Goal: Task Accomplishment & Management: Use online tool/utility

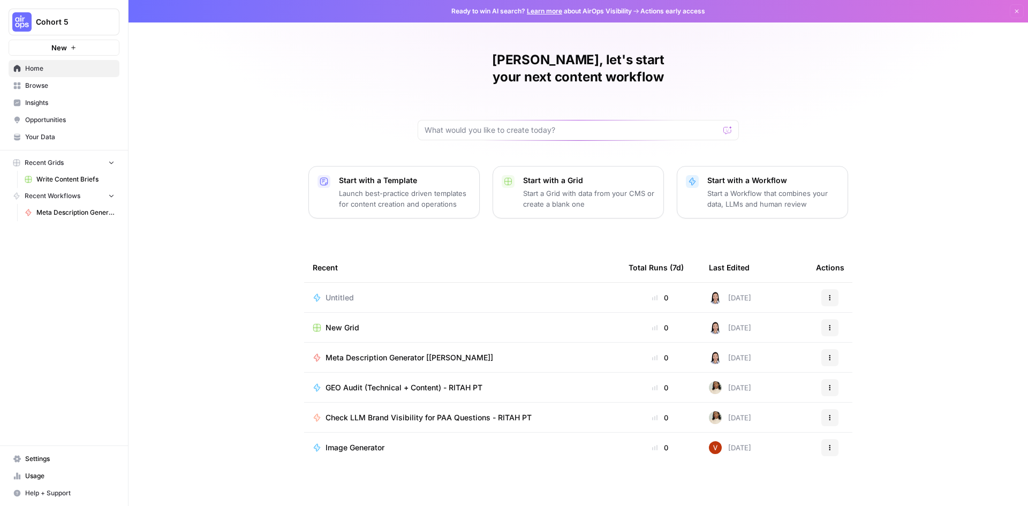
click at [44, 132] on span "Your Data" at bounding box center [69, 137] width 89 height 10
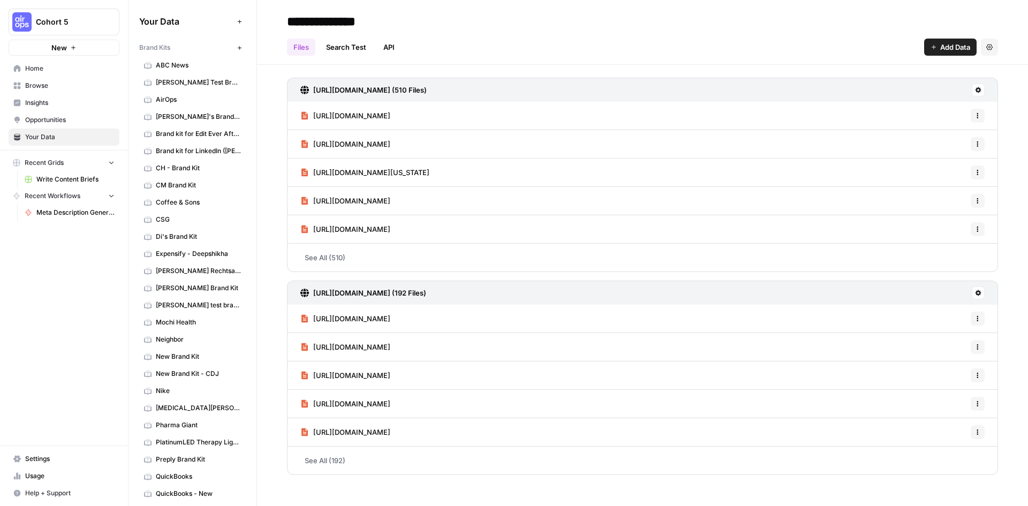
click at [111, 162] on icon "button" at bounding box center [111, 161] width 7 height 7
click at [111, 162] on icon "button" at bounding box center [111, 163] width 3 height 4
click at [49, 80] on link "Browse" at bounding box center [64, 85] width 111 height 17
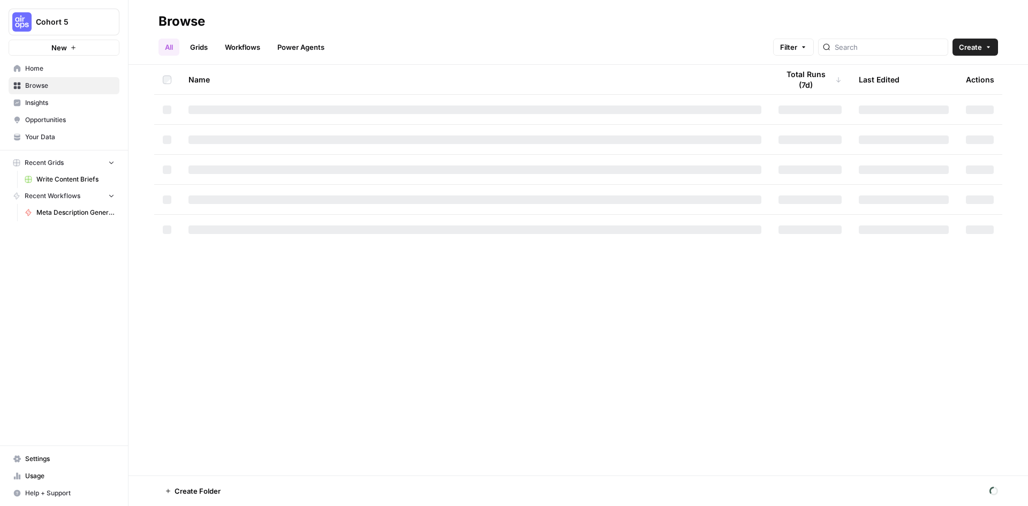
click at [244, 49] on link "Workflows" at bounding box center [242, 47] width 48 height 17
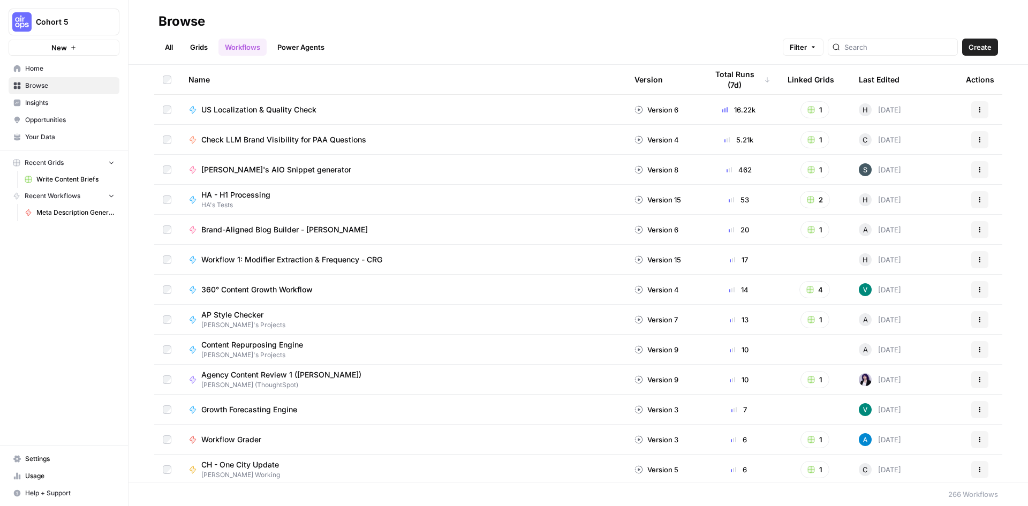
click at [170, 48] on link "All" at bounding box center [168, 47] width 21 height 17
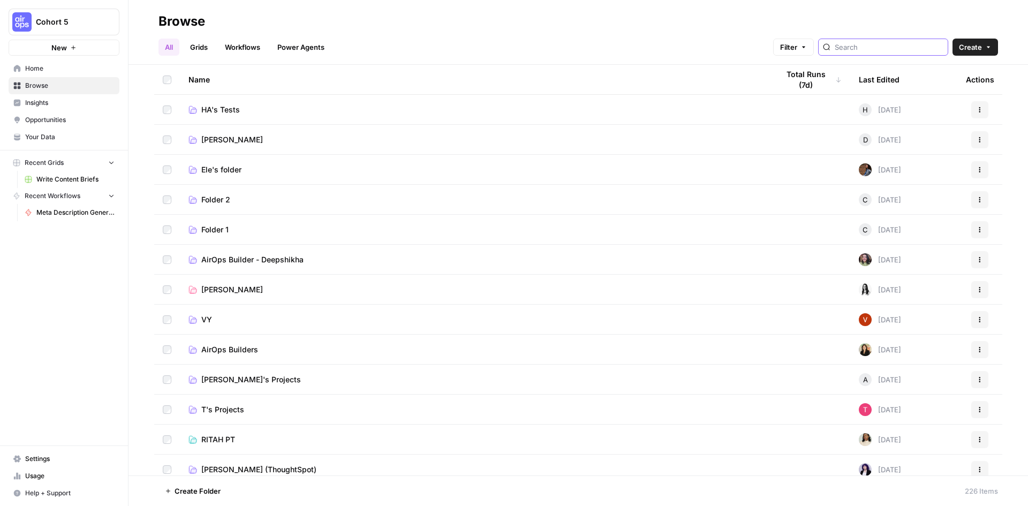
click at [886, 46] on input "search" at bounding box center [889, 47] width 109 height 11
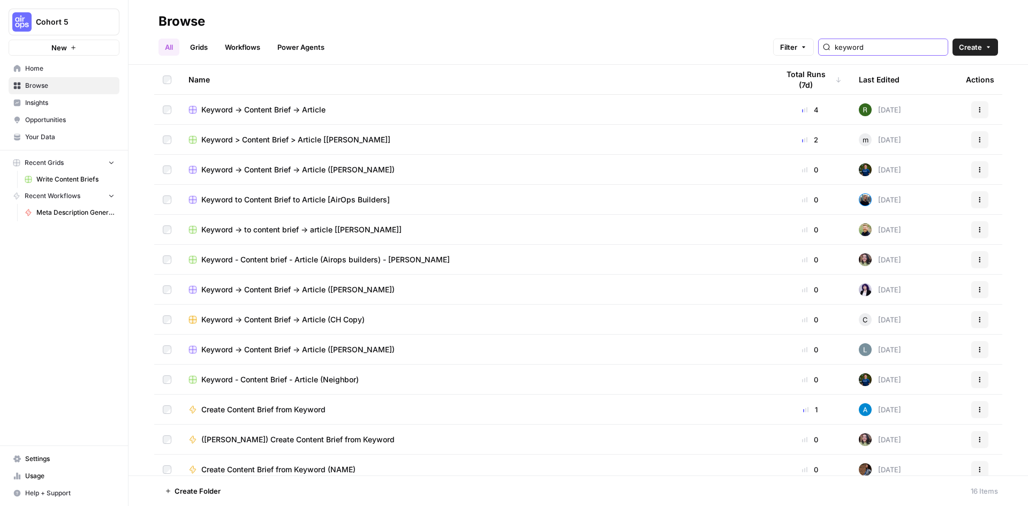
type input "keyword"
click at [274, 107] on span "Keyword -> Content Brief -> Article" at bounding box center [263, 109] width 124 height 11
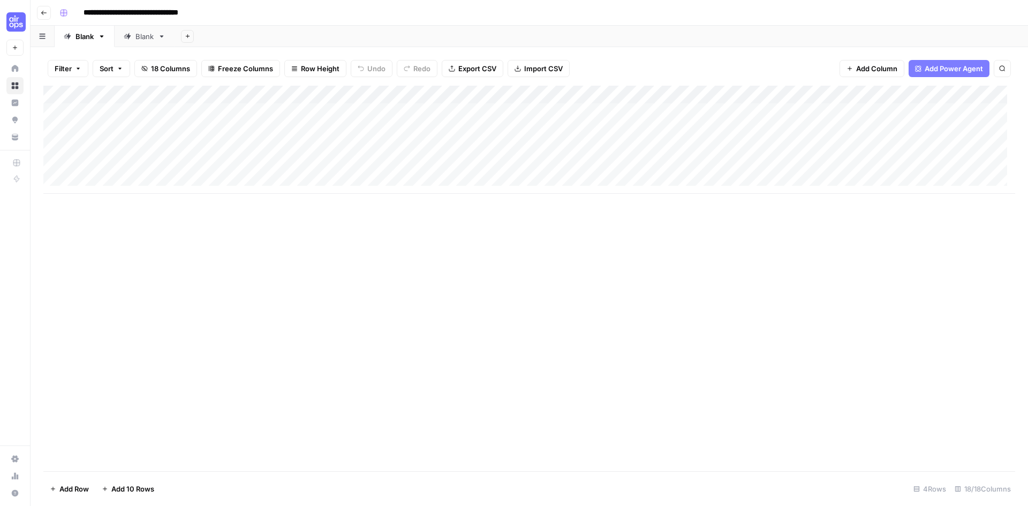
click at [311, 95] on div "Add Column" at bounding box center [529, 140] width 972 height 108
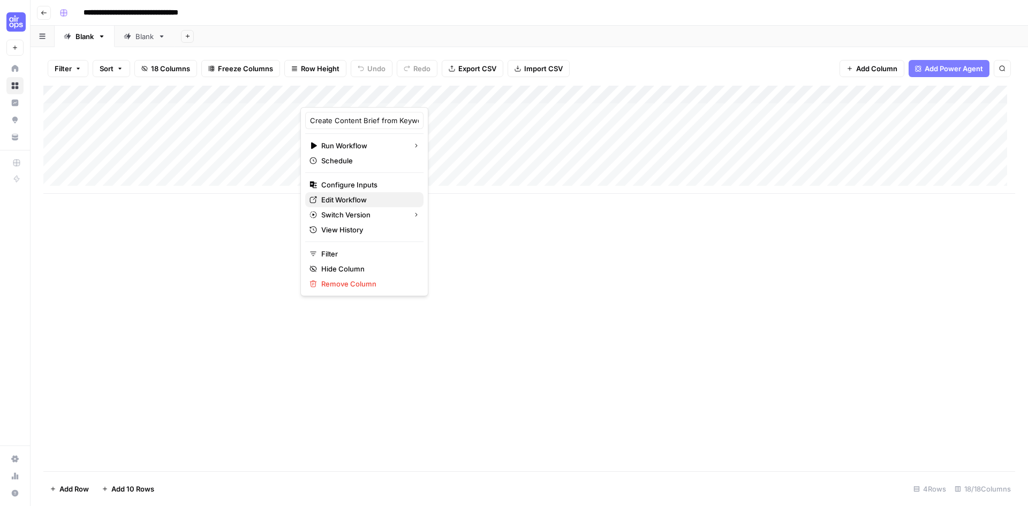
click at [365, 198] on span "Edit Workflow" at bounding box center [368, 199] width 94 height 11
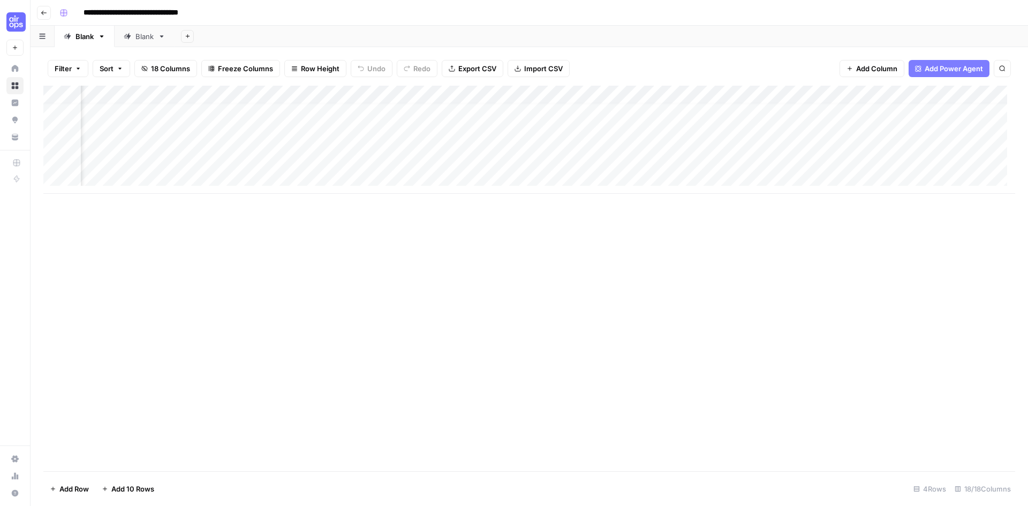
scroll to position [8, 688]
drag, startPoint x: 447, startPoint y: 221, endPoint x: 174, endPoint y: 193, distance: 274.5
click at [170, 186] on div "Add Column" at bounding box center [529, 279] width 972 height 386
click at [444, 96] on div "Add Column" at bounding box center [529, 140] width 972 height 108
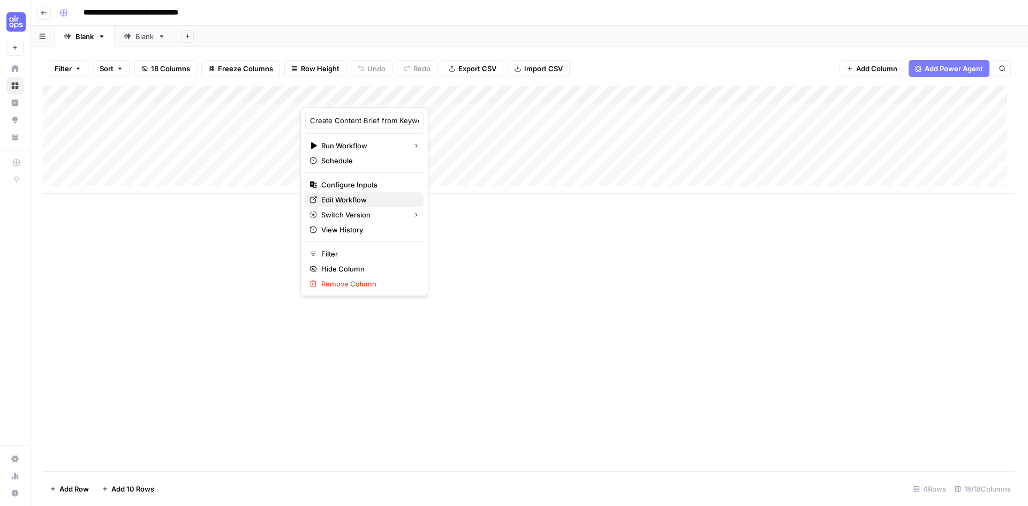
click at [342, 197] on span "Edit Workflow" at bounding box center [368, 199] width 94 height 11
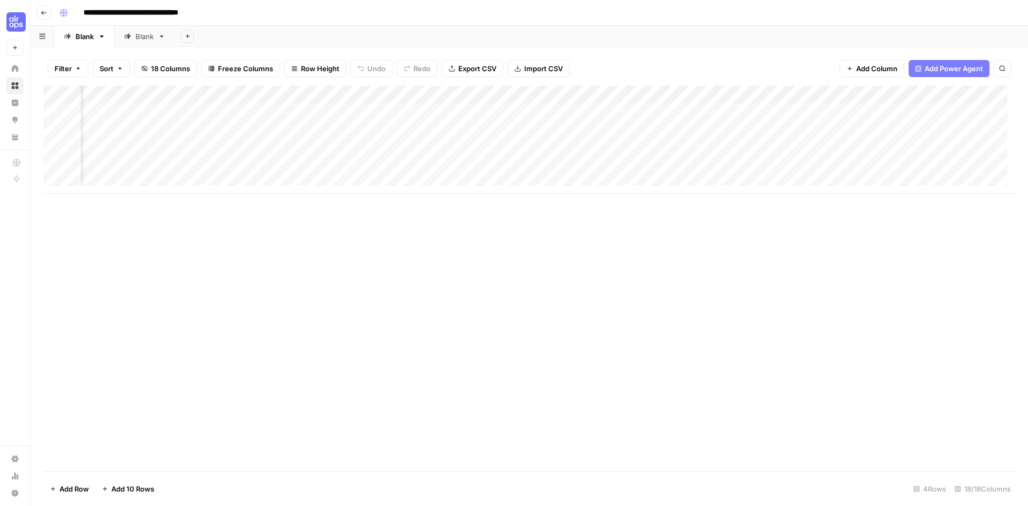
scroll to position [0, 705]
click at [538, 95] on div "Add Column" at bounding box center [529, 140] width 972 height 108
click at [288, 229] on div "Add Column" at bounding box center [529, 279] width 972 height 386
click at [480, 94] on div "Add Column" at bounding box center [529, 140] width 972 height 108
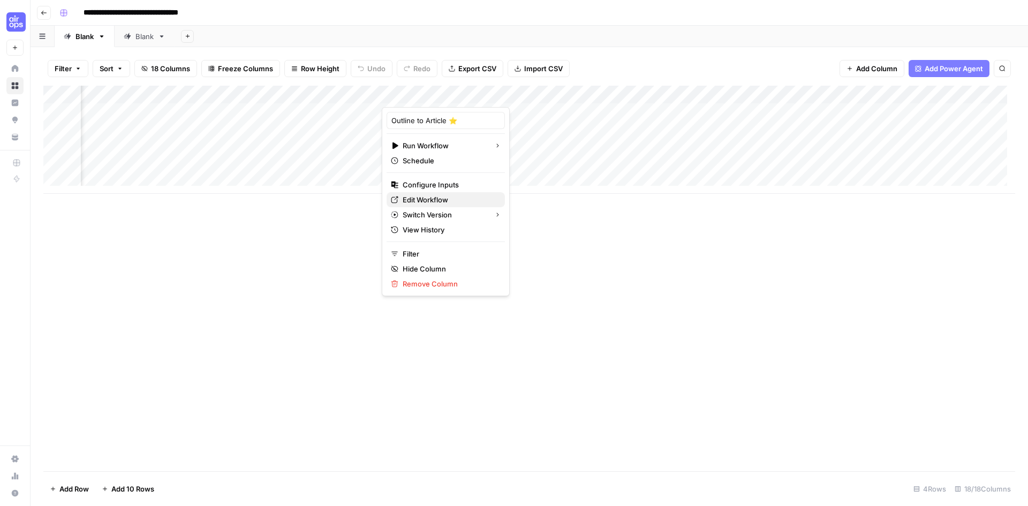
click at [422, 200] on span "Edit Workflow" at bounding box center [450, 199] width 94 height 11
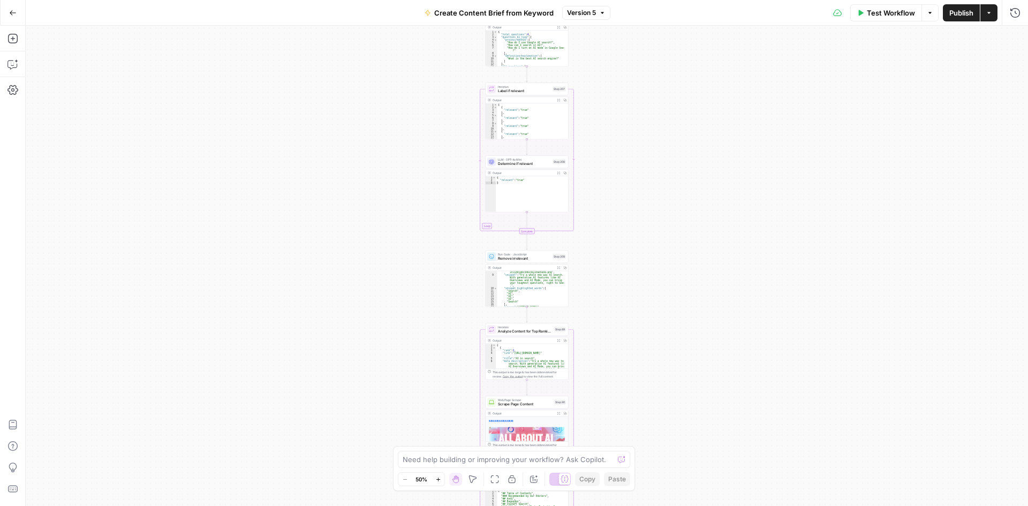
scroll to position [86, 0]
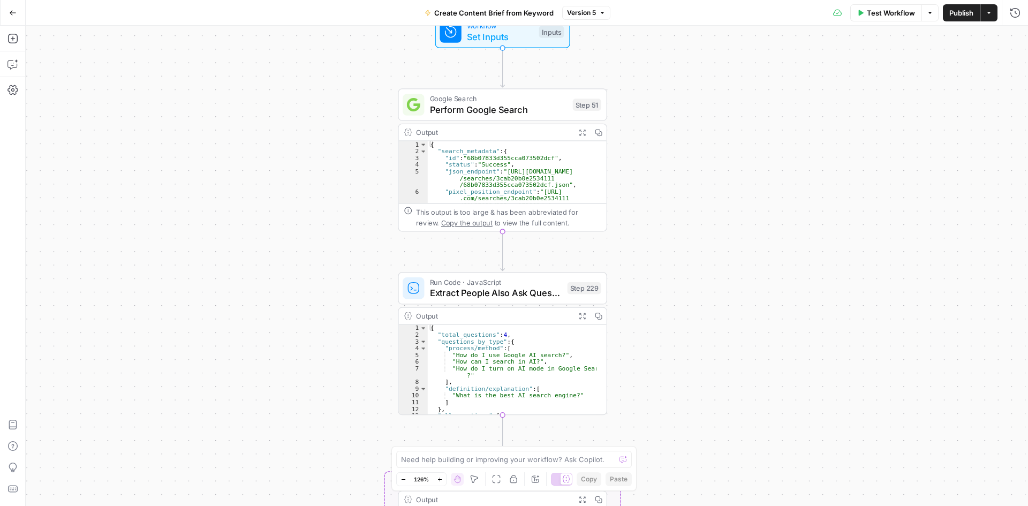
drag, startPoint x: 516, startPoint y: 223, endPoint x: 751, endPoint y: 176, distance: 239.3
click at [751, 176] on div "Workflow Set Inputs Inputs Google Search Perform Google Search Step 51 Output E…" at bounding box center [527, 266] width 1002 height 480
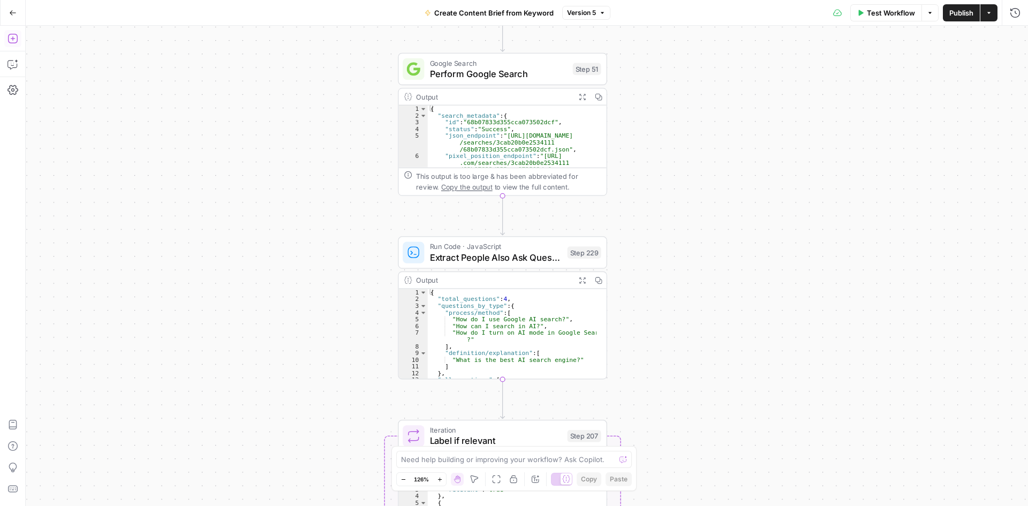
click at [14, 37] on icon "button" at bounding box center [12, 38] width 11 height 11
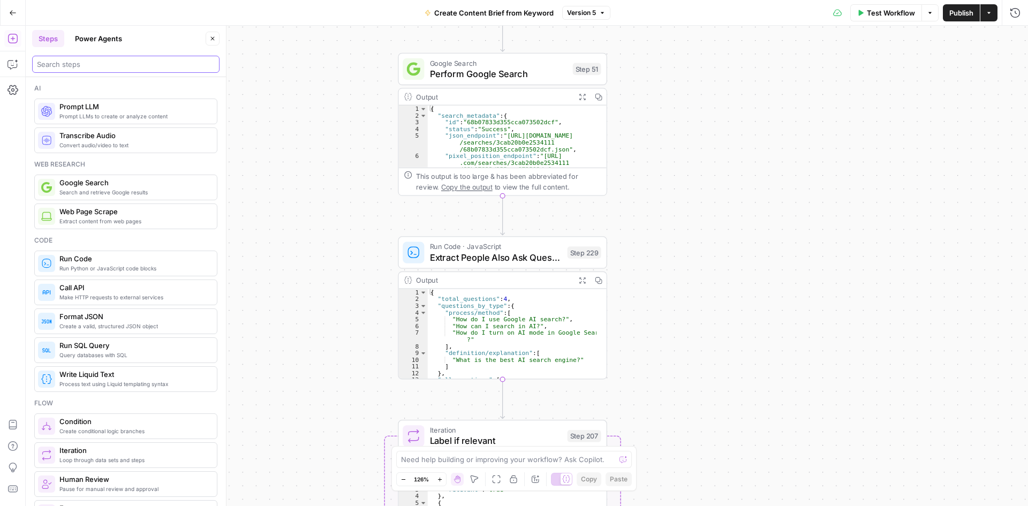
click at [61, 65] on input "search" at bounding box center [126, 64] width 178 height 11
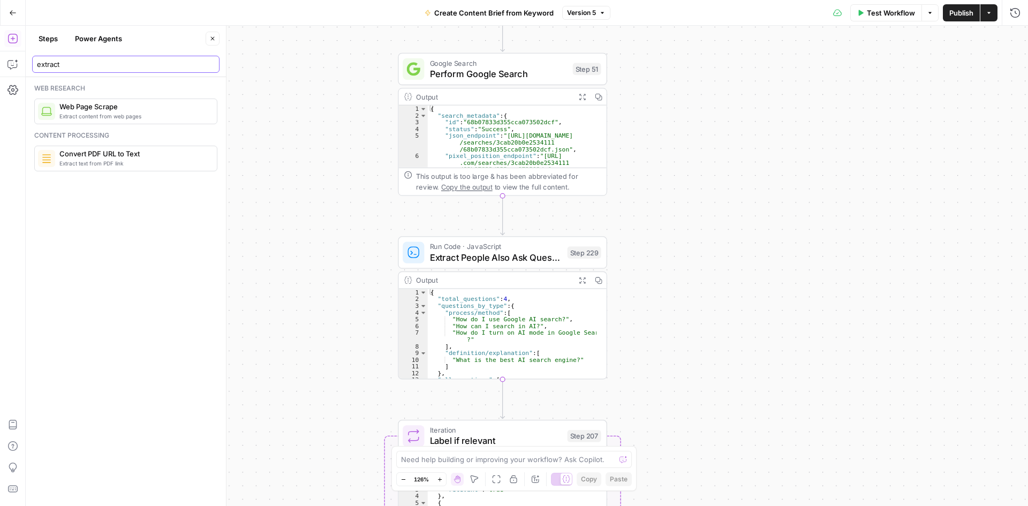
type input "extract"
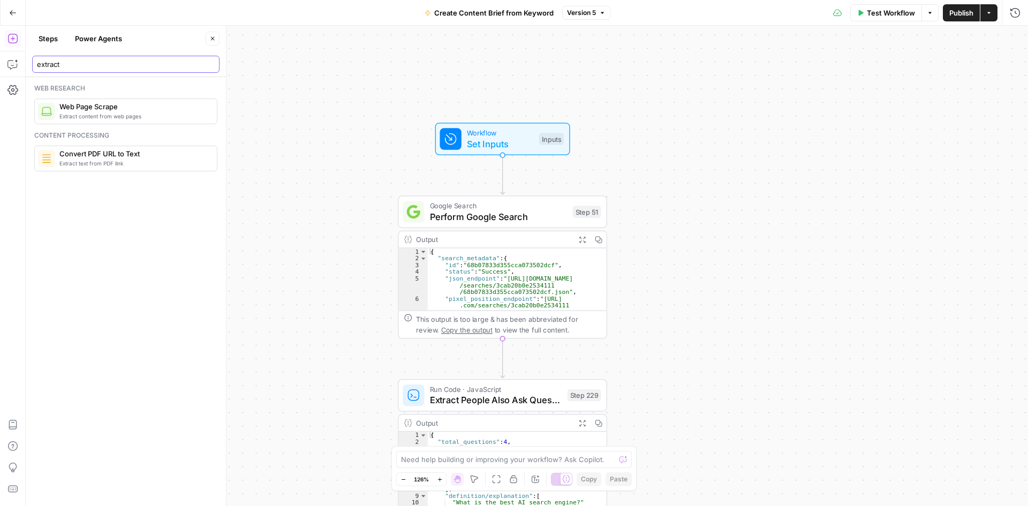
click at [211, 62] on input "extract" at bounding box center [126, 64] width 178 height 11
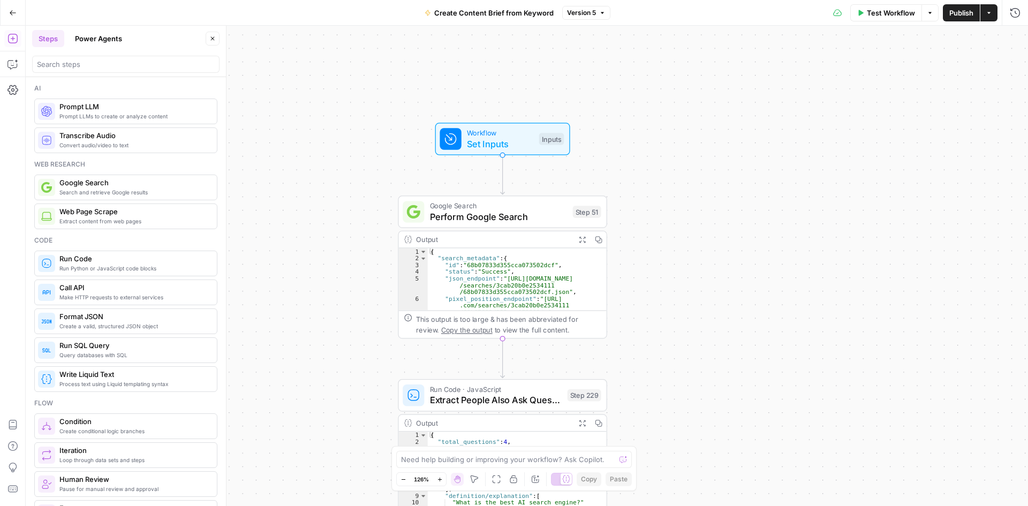
click at [10, 11] on icon "button" at bounding box center [12, 12] width 7 height 7
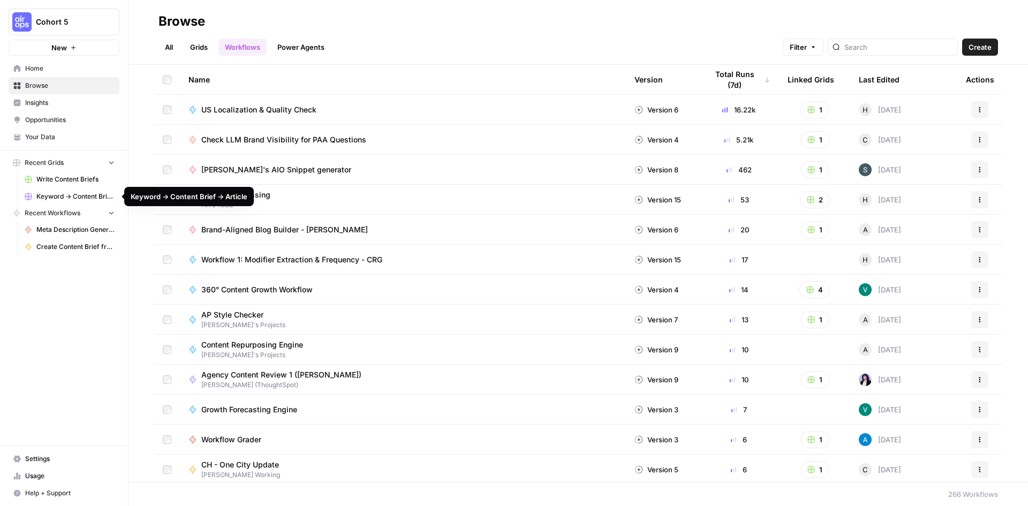
click at [74, 195] on span "Keyword -> Content Brief -> Article" at bounding box center [75, 197] width 78 height 10
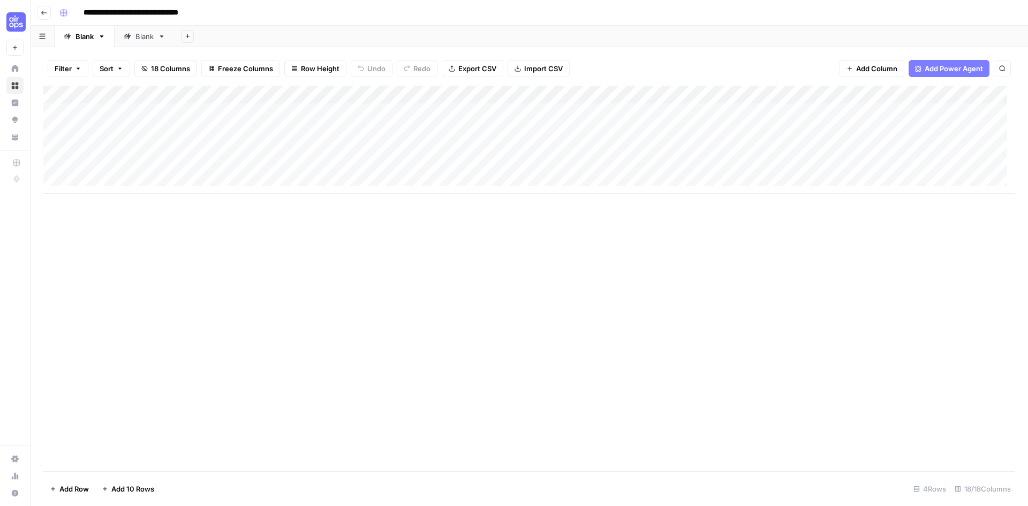
click at [444, 94] on div "Add Column" at bounding box center [529, 140] width 972 height 108
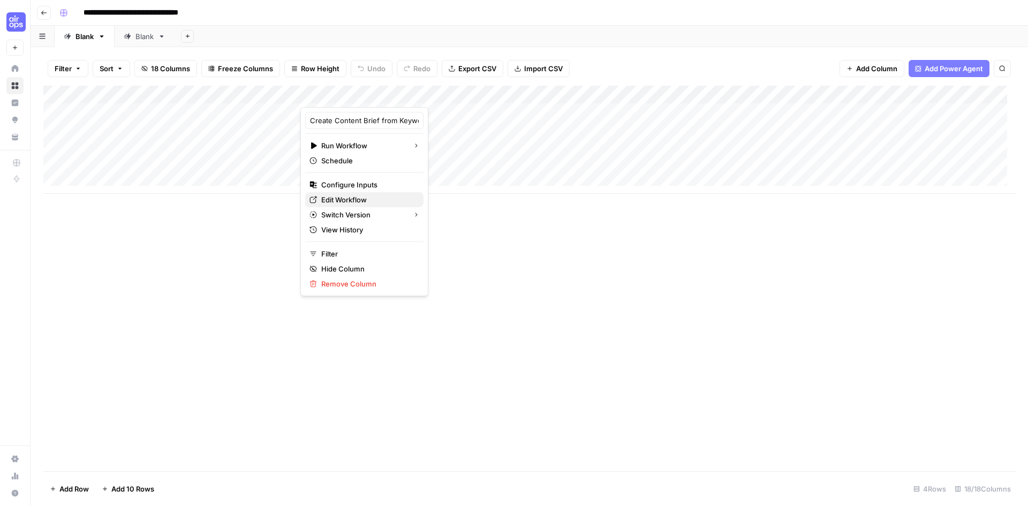
click at [355, 200] on span "Edit Workflow" at bounding box center [368, 199] width 94 height 11
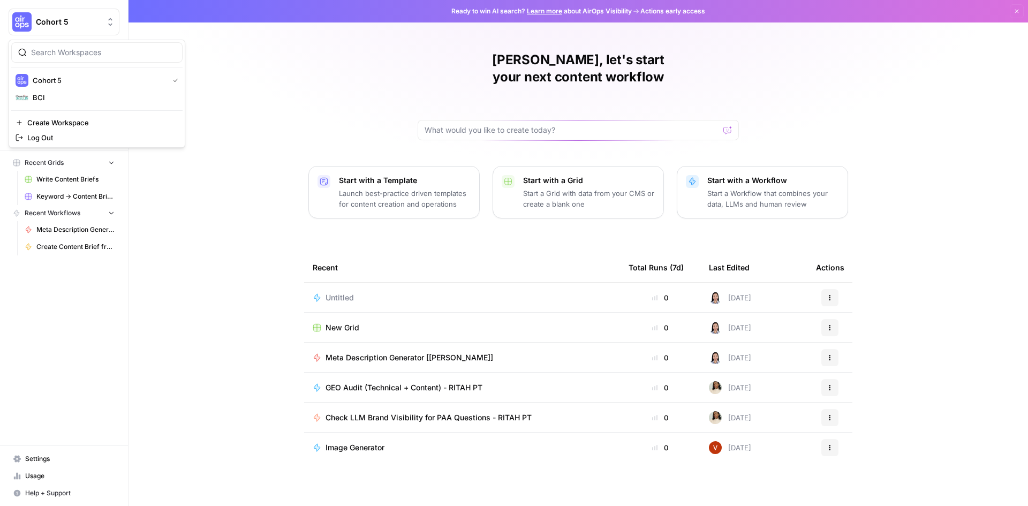
click at [55, 26] on span "Cohort 5" at bounding box center [68, 22] width 65 height 11
click at [45, 99] on span "BCI" at bounding box center [103, 97] width 141 height 11
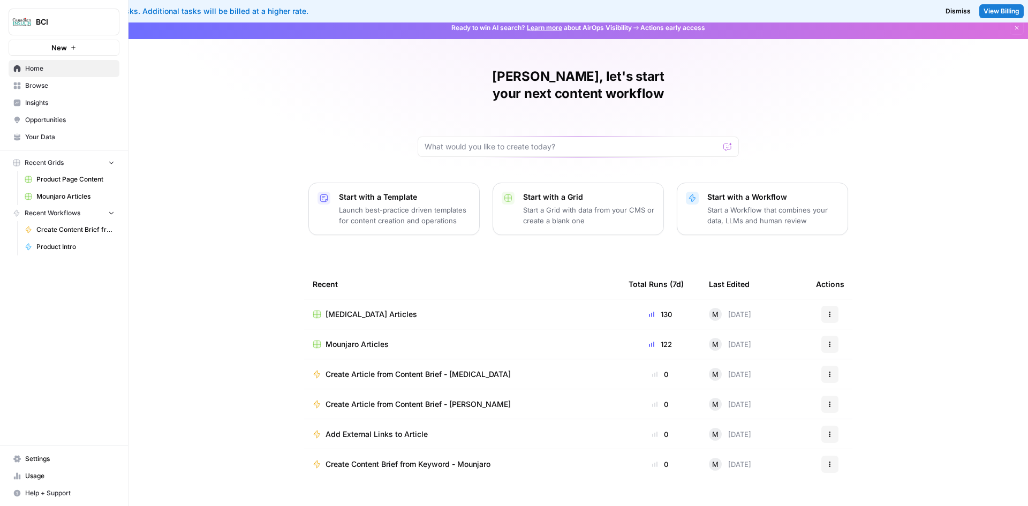
scroll to position [9, 0]
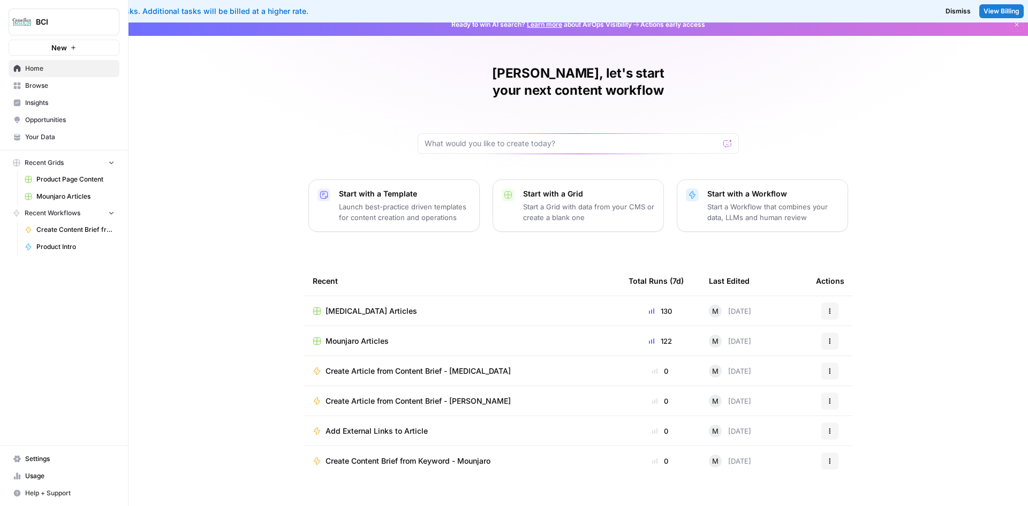
click at [361, 336] on span "Mounjaro Articles" at bounding box center [357, 341] width 63 height 11
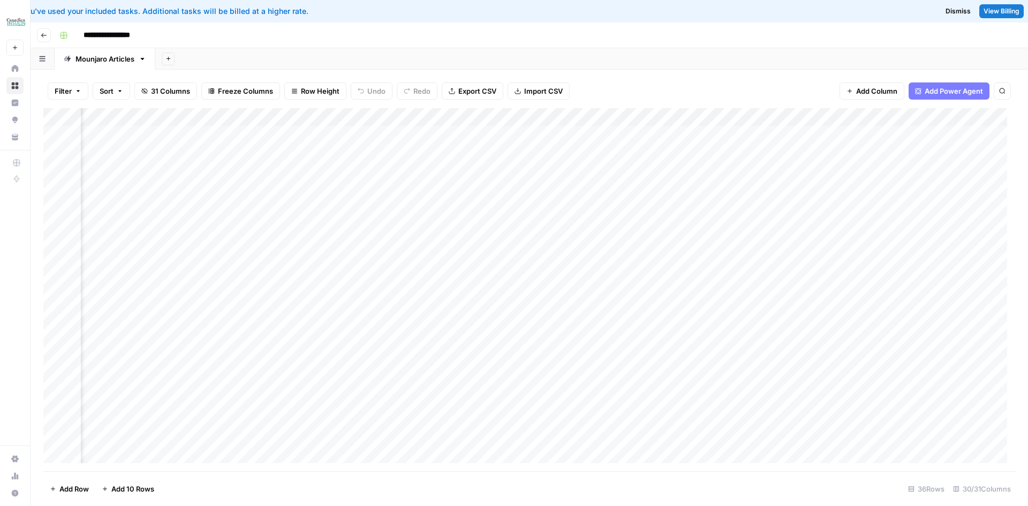
scroll to position [0, 308]
click at [262, 119] on div "Add Column" at bounding box center [529, 289] width 972 height 363
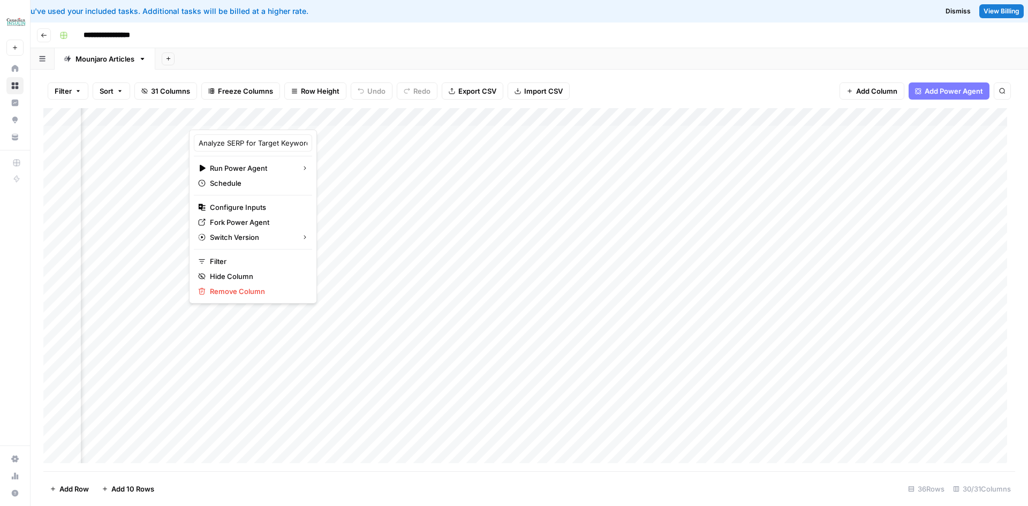
drag, startPoint x: 410, startPoint y: 32, endPoint x: 377, endPoint y: 58, distance: 42.3
click at [411, 32] on div "**********" at bounding box center [536, 35] width 962 height 17
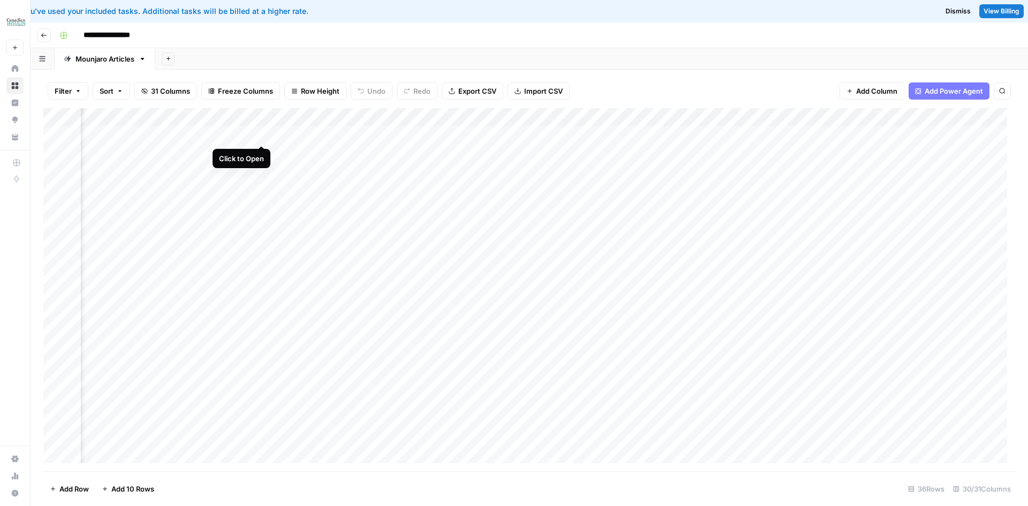
click at [260, 136] on div "Add Column" at bounding box center [529, 289] width 972 height 363
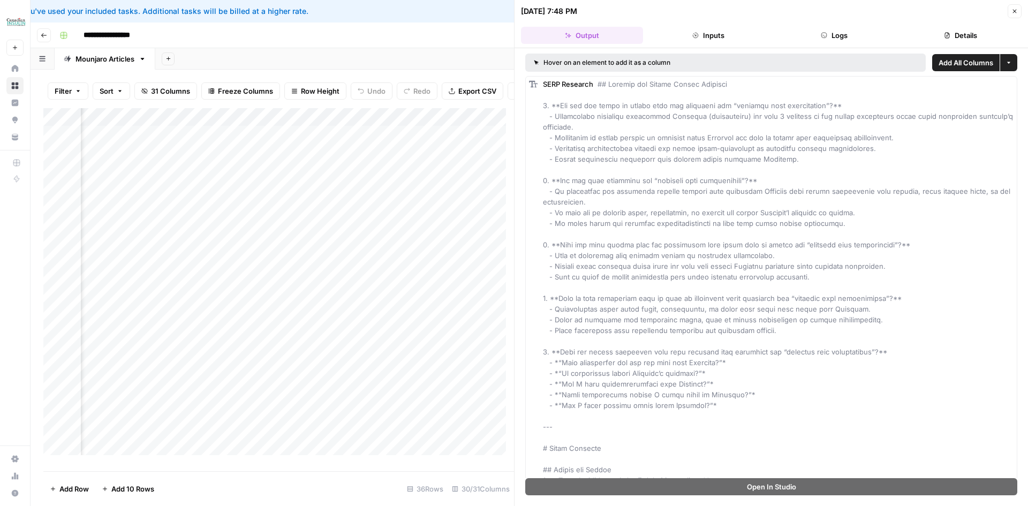
click at [830, 34] on button "Logs" at bounding box center [835, 35] width 122 height 17
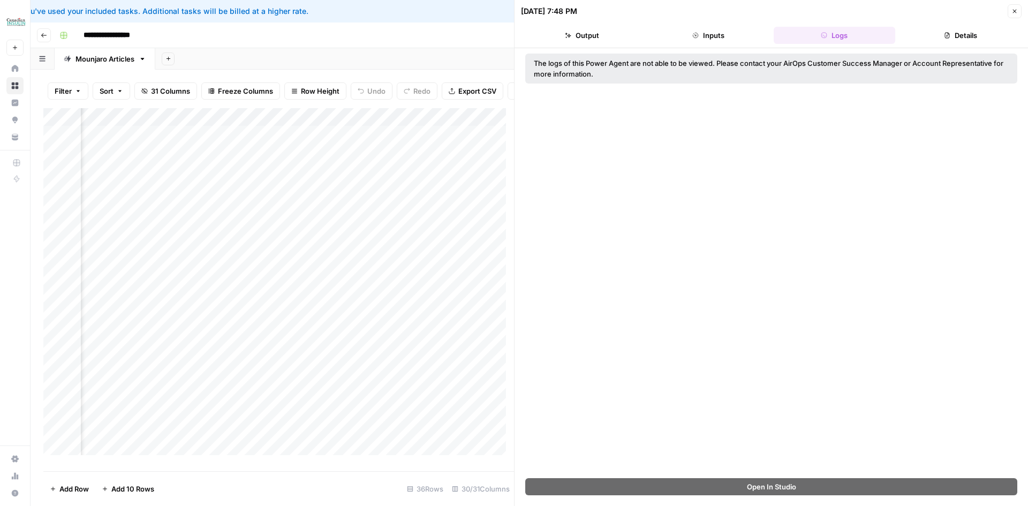
click at [590, 36] on button "Output" at bounding box center [582, 35] width 122 height 17
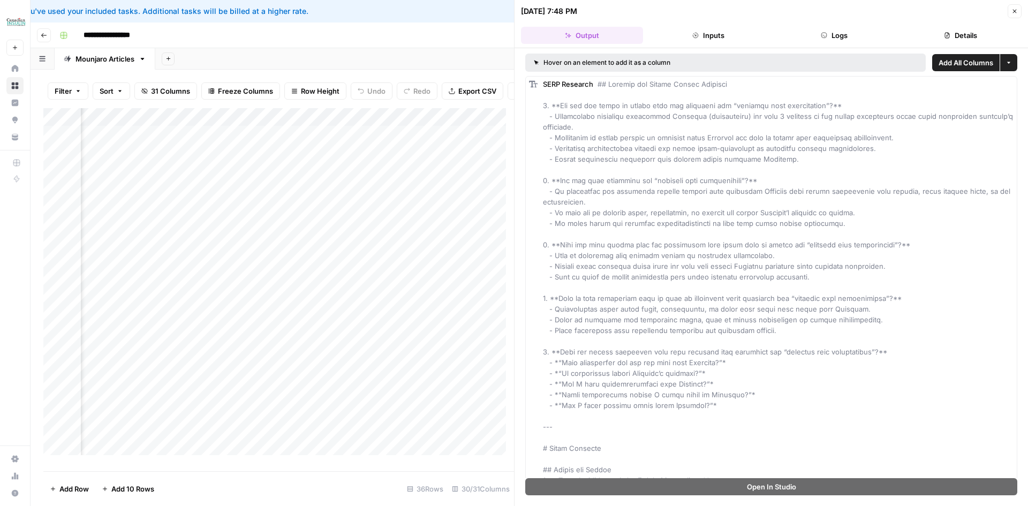
click at [832, 29] on button "Logs" at bounding box center [835, 35] width 122 height 17
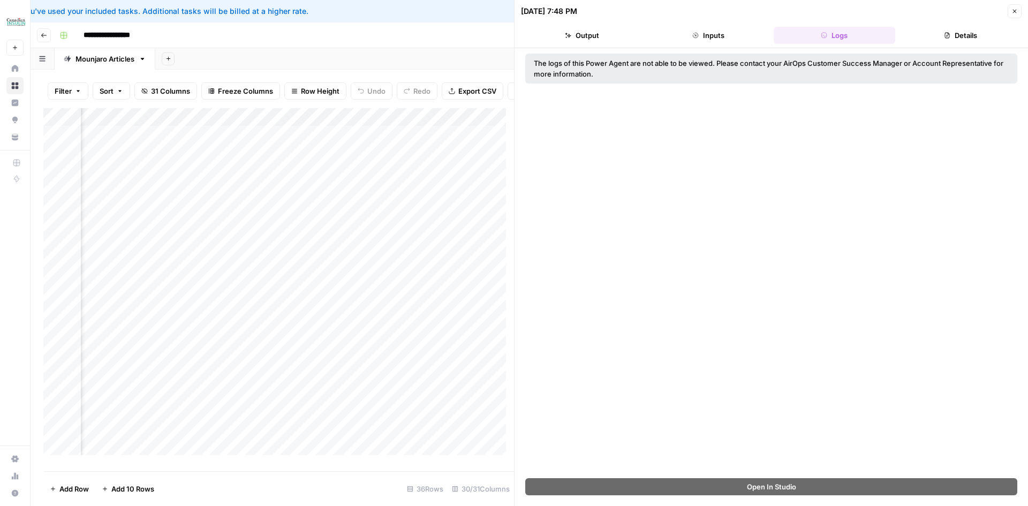
click at [583, 34] on button "Output" at bounding box center [582, 35] width 122 height 17
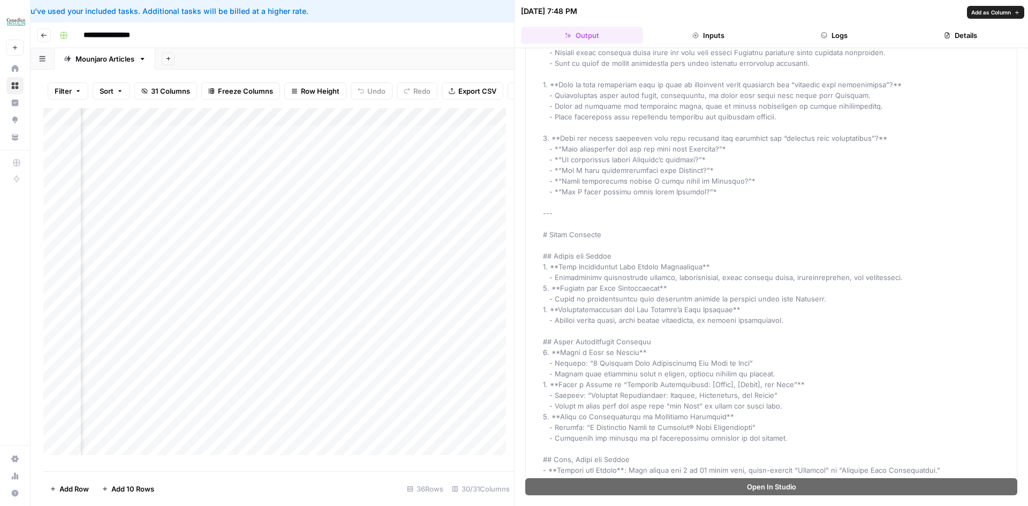
scroll to position [214, 0]
click at [371, 142] on div "Add Column" at bounding box center [278, 285] width 471 height 355
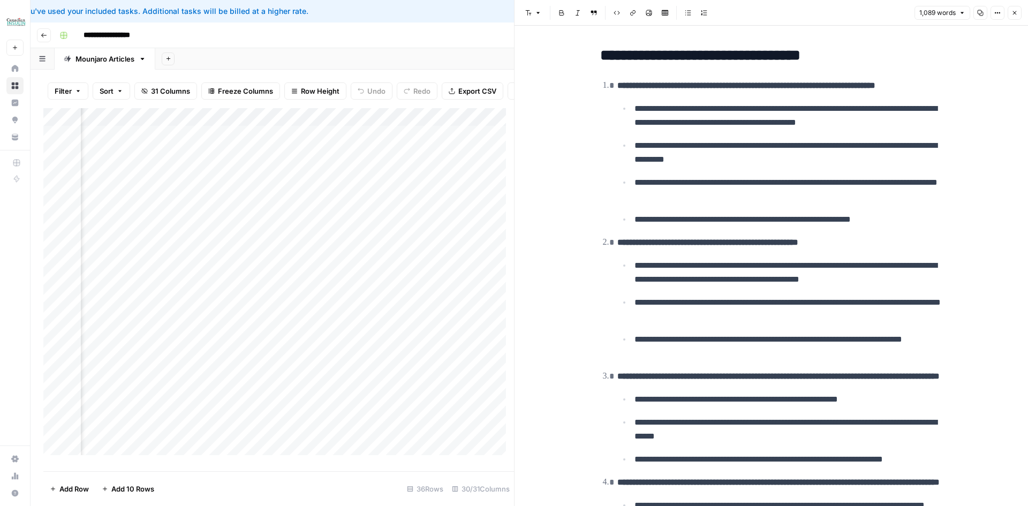
scroll to position [0, 497]
click at [1016, 12] on icon "button" at bounding box center [1014, 13] width 6 height 6
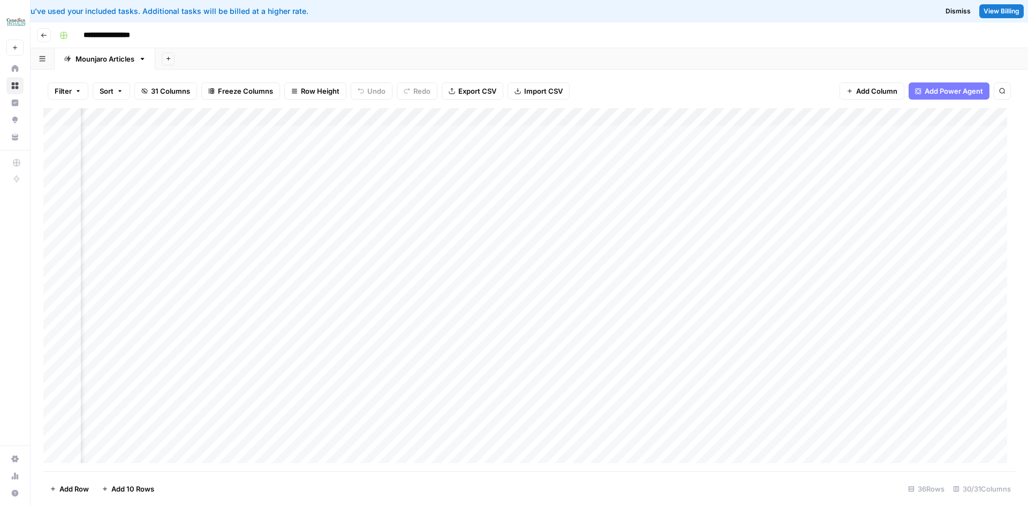
click at [460, 117] on div "Add Column" at bounding box center [529, 289] width 972 height 363
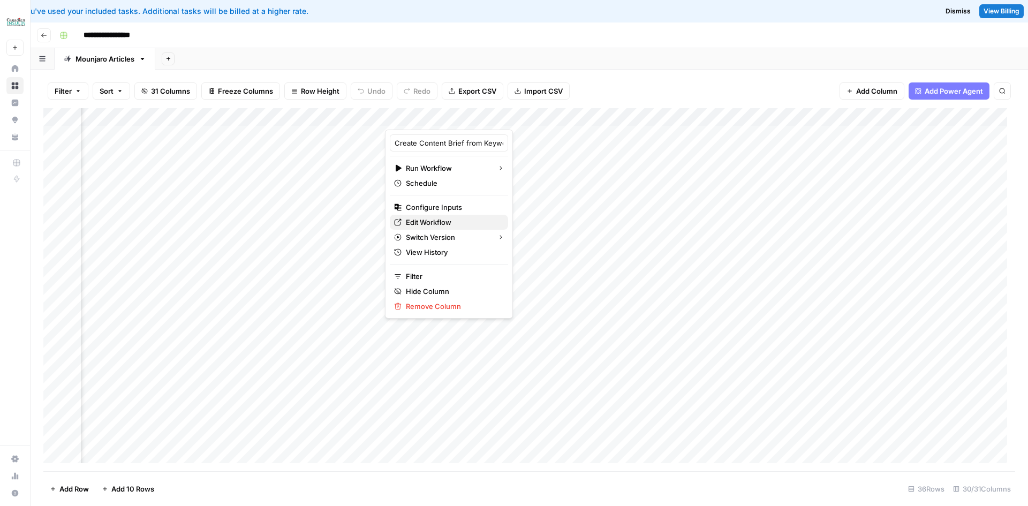
click at [435, 220] on span "Edit Workflow" at bounding box center [453, 222] width 94 height 11
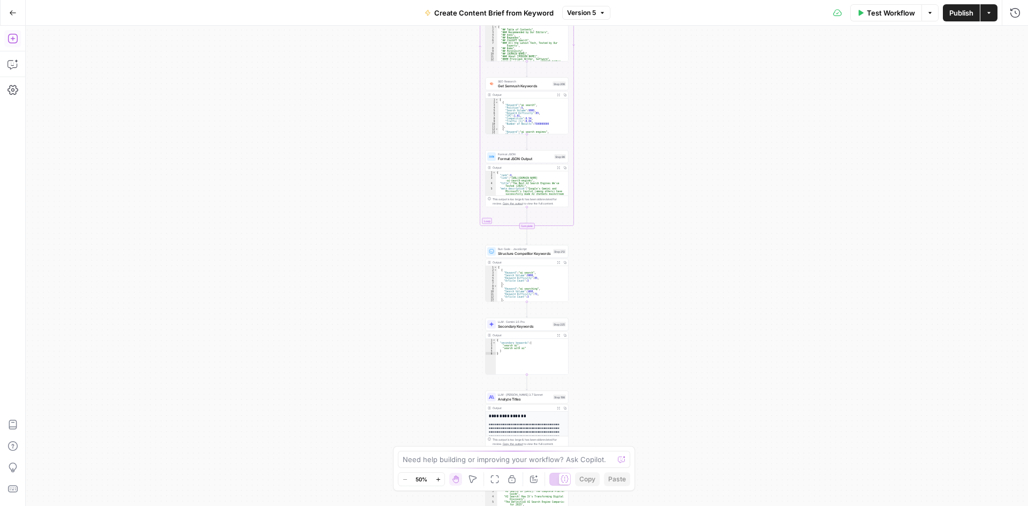
click at [13, 39] on icon "button" at bounding box center [12, 39] width 10 height 10
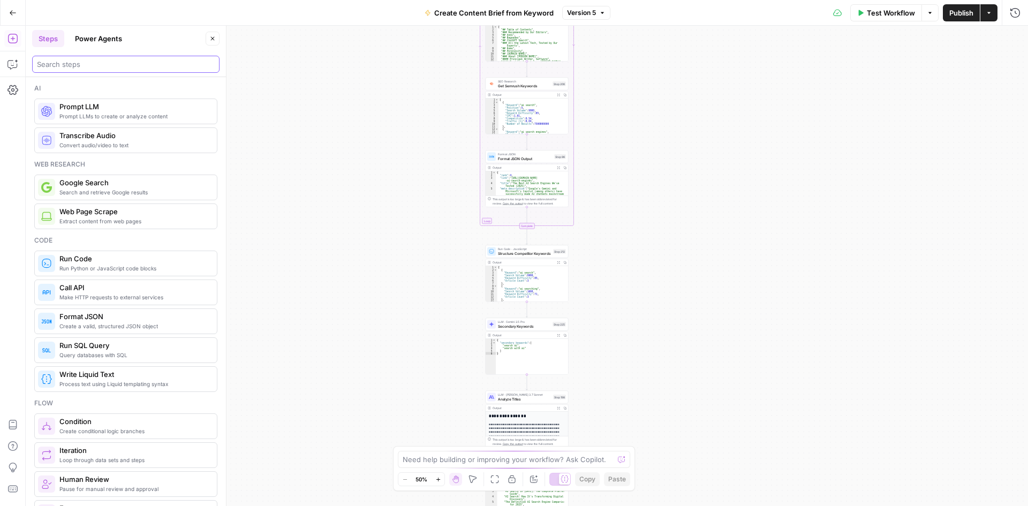
click at [111, 66] on input "search" at bounding box center [126, 64] width 178 height 11
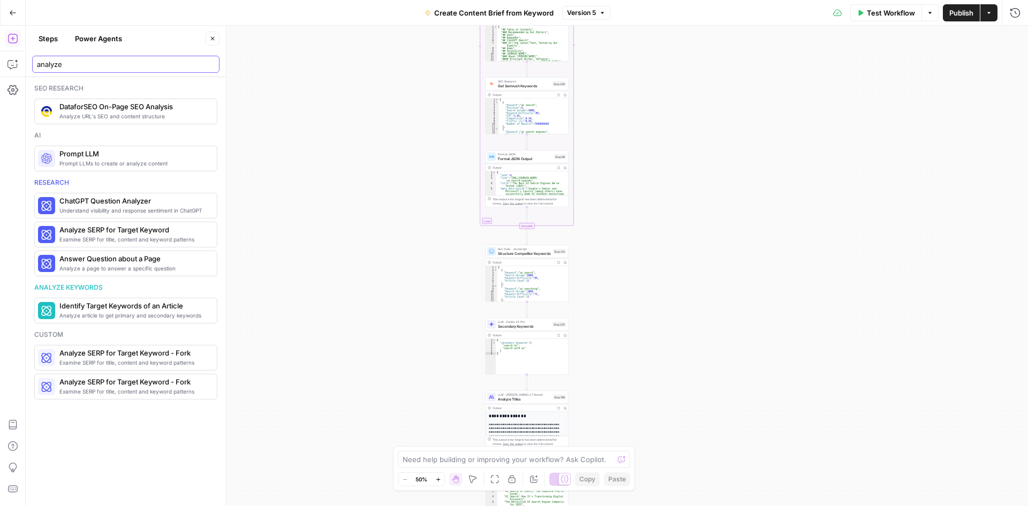
type input "analyze"
click at [211, 63] on input "analyze" at bounding box center [126, 64] width 178 height 11
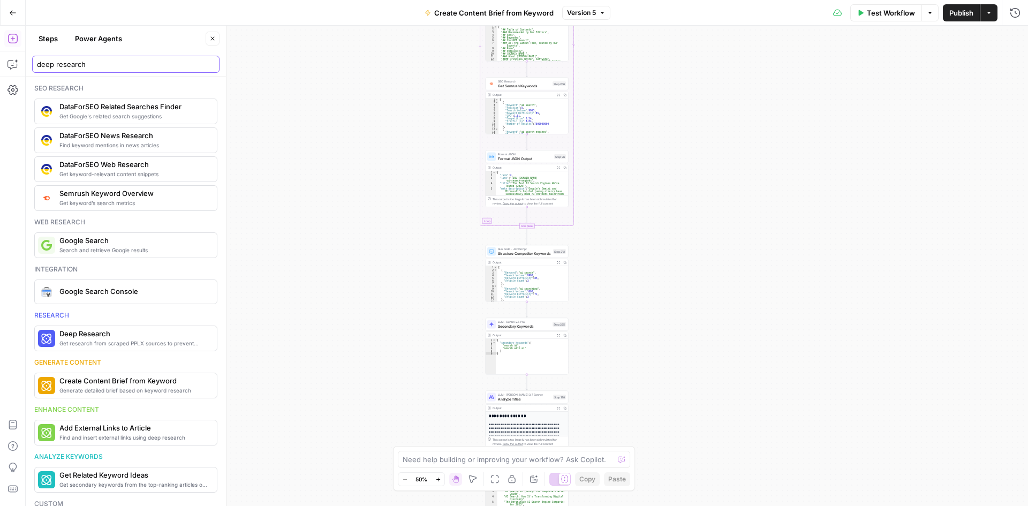
type input "deep research"
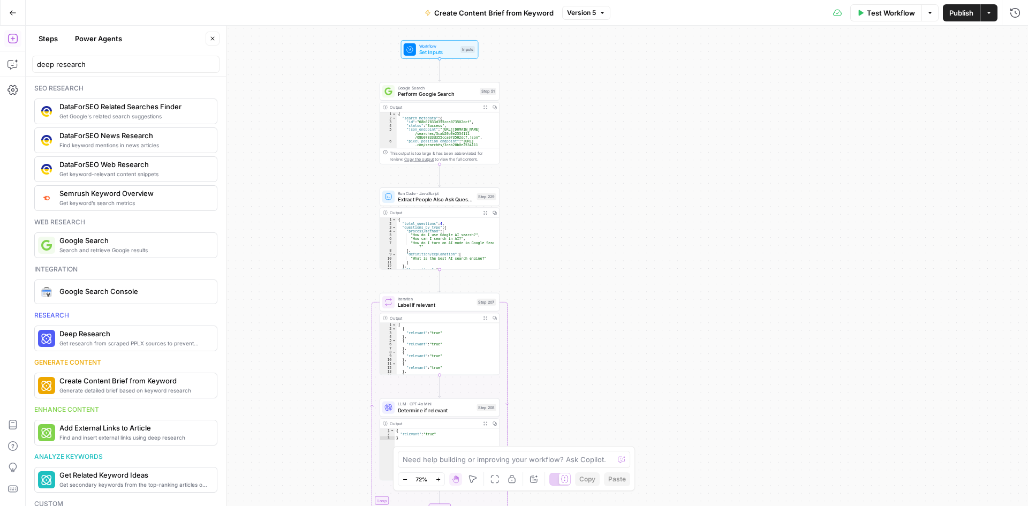
drag, startPoint x: 870, startPoint y: 242, endPoint x: 722, endPoint y: 246, distance: 147.8
click at [722, 246] on div "Workflow Set Inputs Inputs Google Search Perform Google Search Step 51 Output E…" at bounding box center [527, 266] width 1002 height 480
click at [213, 38] on icon "button" at bounding box center [212, 38] width 6 height 6
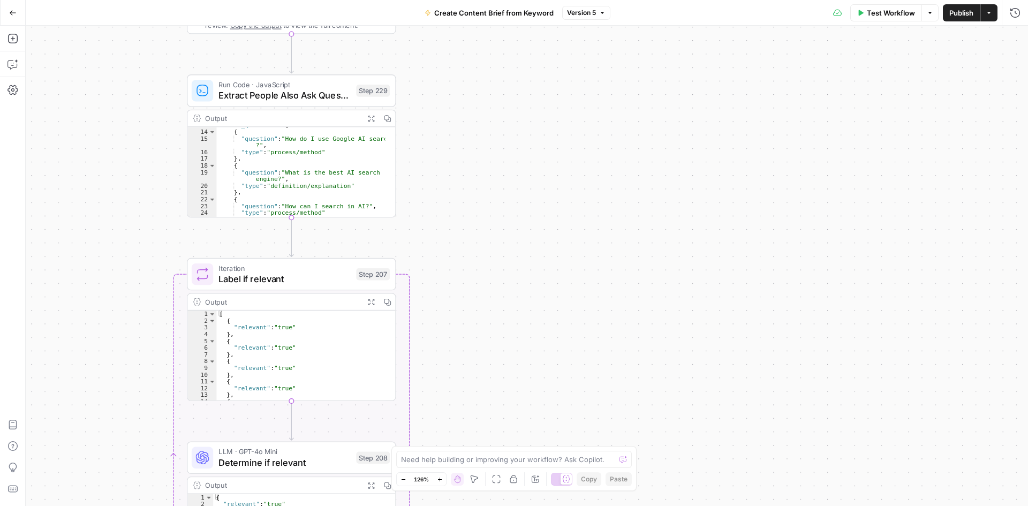
scroll to position [116, 0]
drag, startPoint x: 371, startPoint y: 117, endPoint x: 534, endPoint y: 124, distance: 164.0
click at [371, 117] on icon "button" at bounding box center [370, 118] width 7 height 7
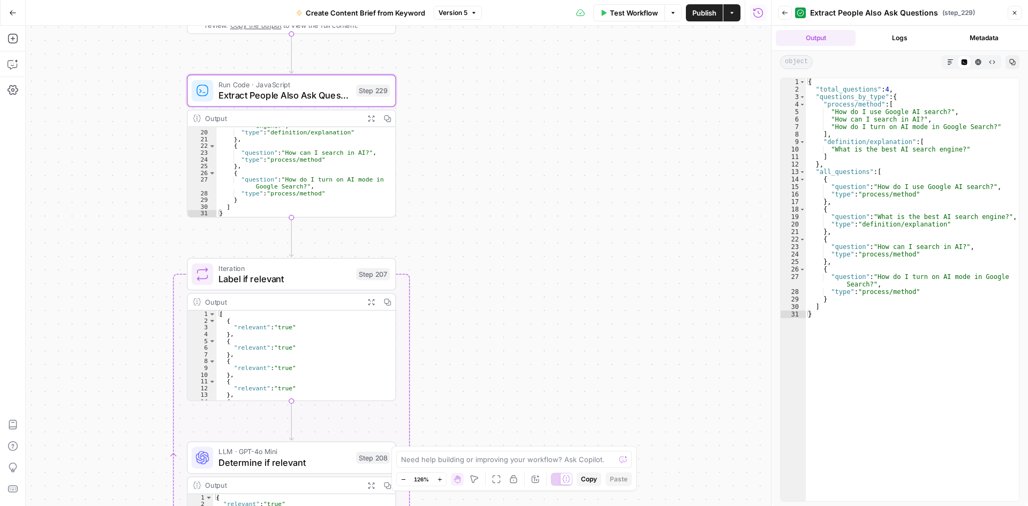
click at [897, 39] on button "Logs" at bounding box center [900, 38] width 80 height 16
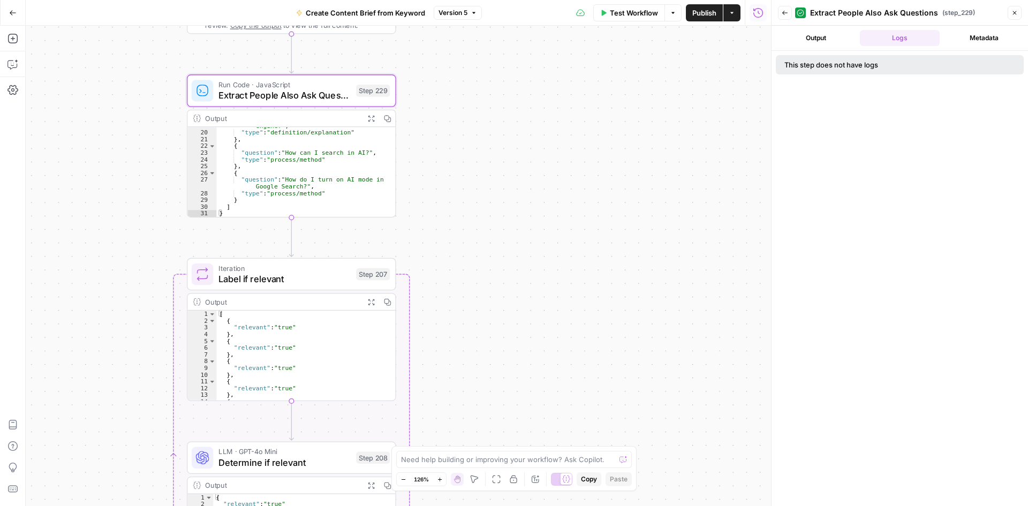
click at [992, 40] on button "Metadata" at bounding box center [984, 38] width 80 height 16
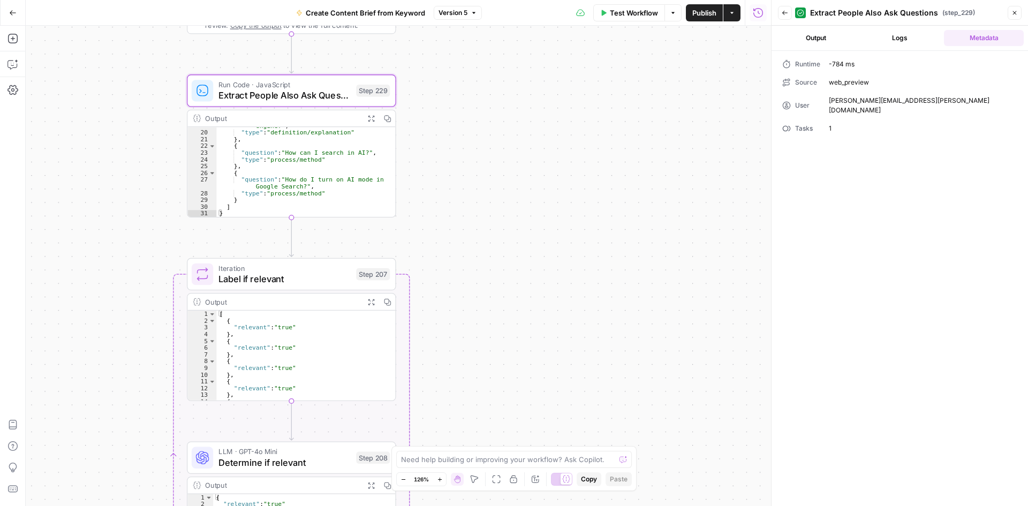
click at [818, 41] on button "Output" at bounding box center [816, 38] width 80 height 16
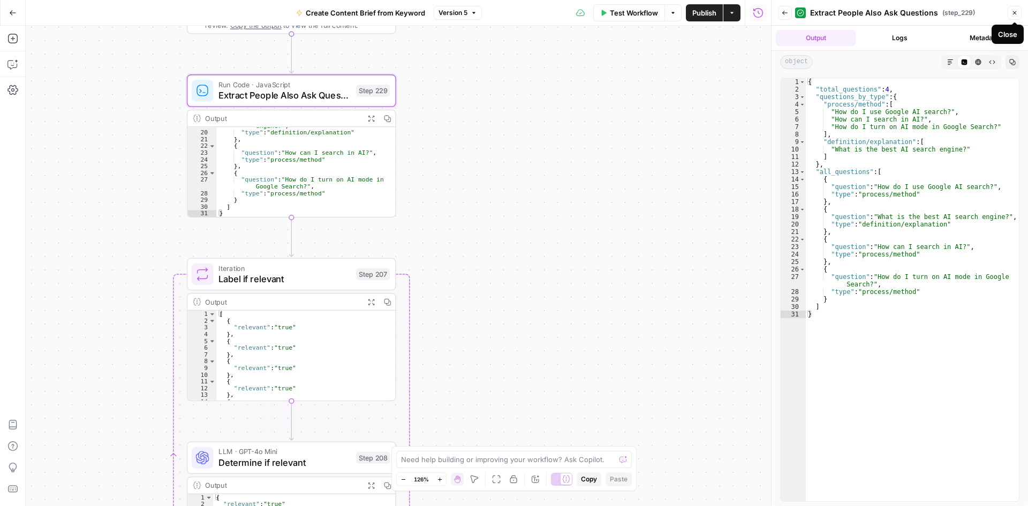
click at [1015, 9] on button "Close" at bounding box center [1015, 13] width 14 height 14
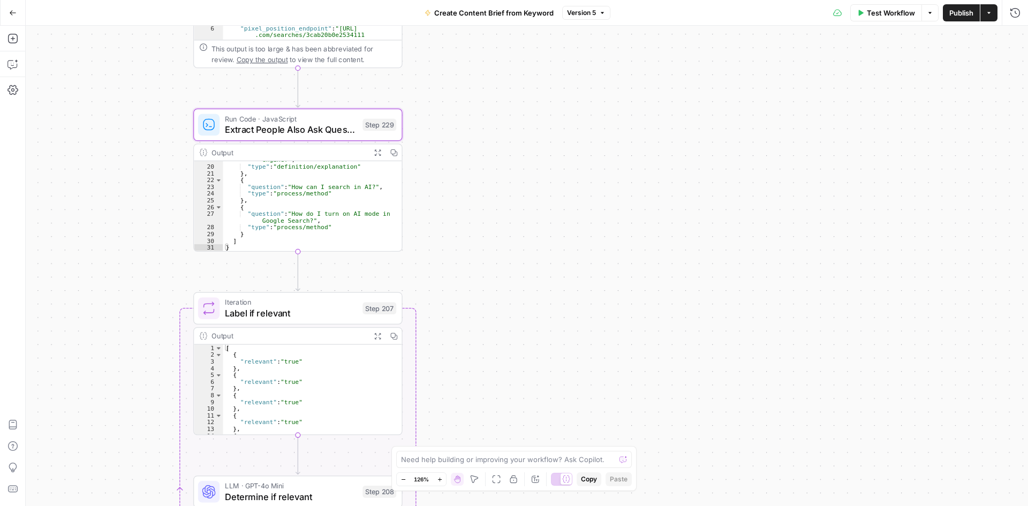
drag, startPoint x: 550, startPoint y: 253, endPoint x: 807, endPoint y: 228, distance: 258.2
click at [807, 228] on div "Workflow Set Inputs Inputs Google Search Perform Google Search Step 51 Output E…" at bounding box center [527, 266] width 1002 height 480
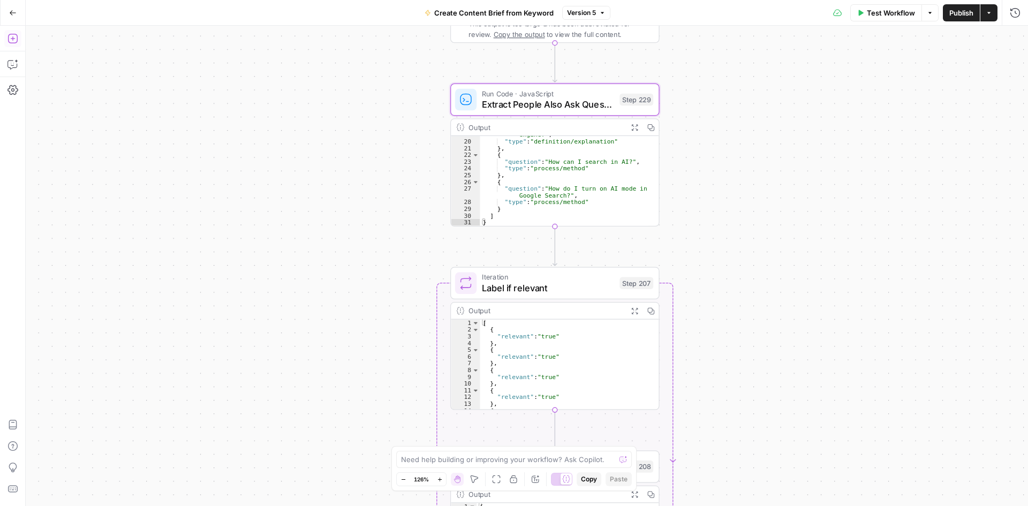
click at [14, 38] on icon "button" at bounding box center [12, 38] width 11 height 11
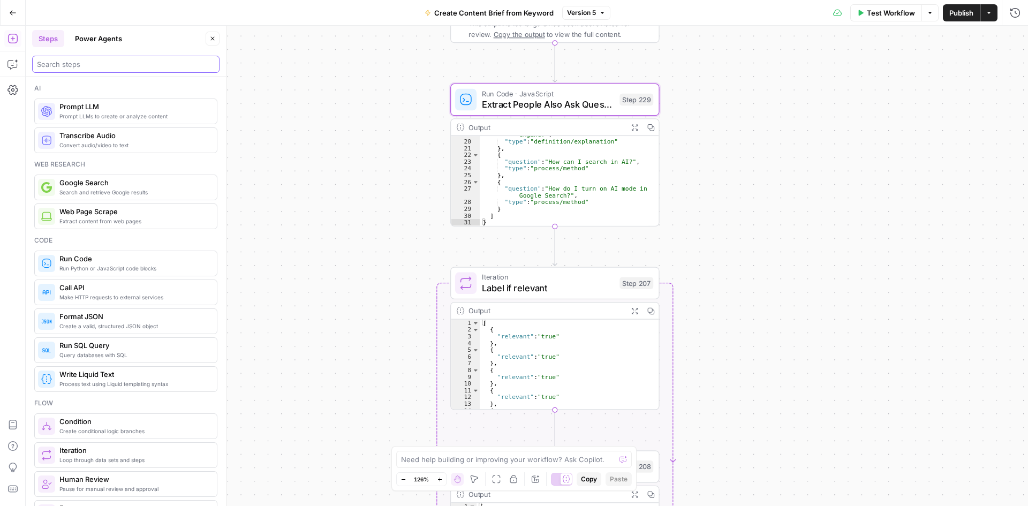
click at [106, 64] on input "search" at bounding box center [126, 64] width 178 height 11
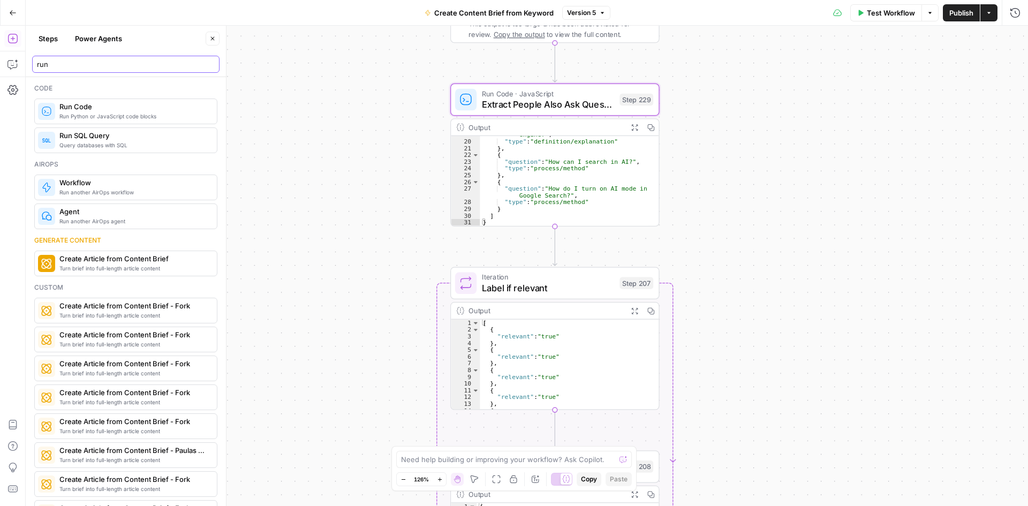
scroll to position [0, 0]
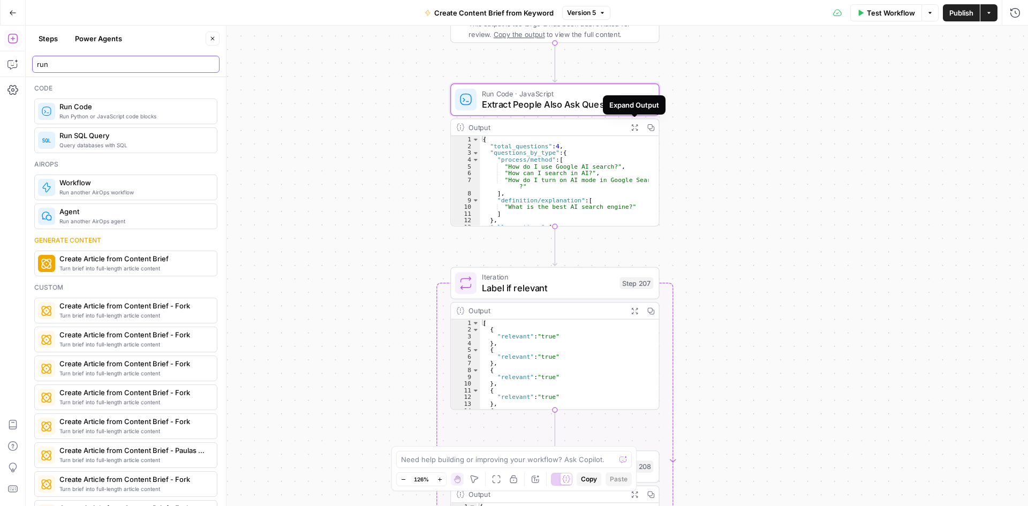
type input "run"
click at [579, 96] on span "Run Code · JavaScript" at bounding box center [548, 93] width 132 height 11
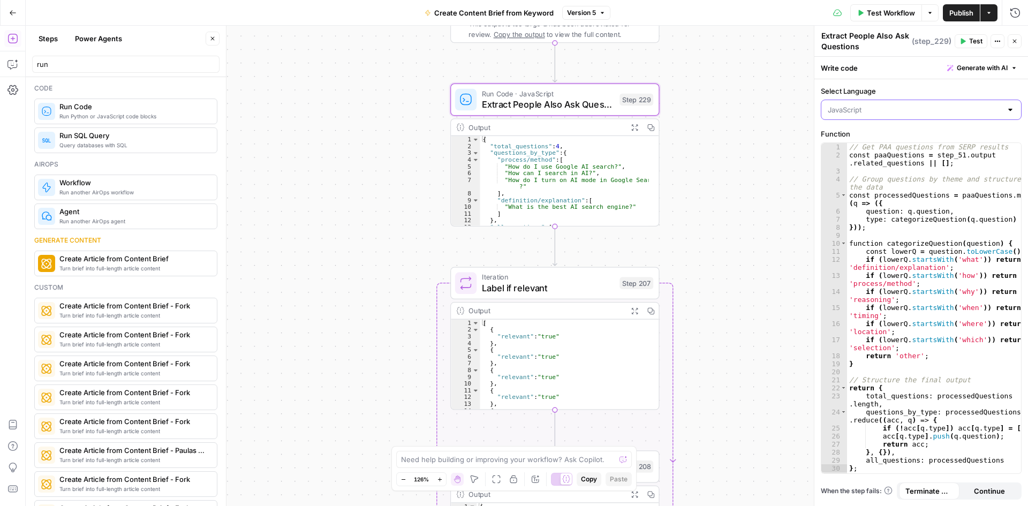
click at [859, 108] on input "Select Language" at bounding box center [915, 109] width 174 height 11
type input "JavaScript"
click at [905, 85] on div "Select Language JavaScript Function 1 2 3 4 5 6 7 8 9 10 11 12 13 14 15 16 17 1…" at bounding box center [921, 292] width 214 height 427
drag, startPoint x: 1015, startPoint y: 41, endPoint x: 527, endPoint y: 197, distance: 512.6
click at [1016, 41] on icon "button" at bounding box center [1014, 41] width 6 height 6
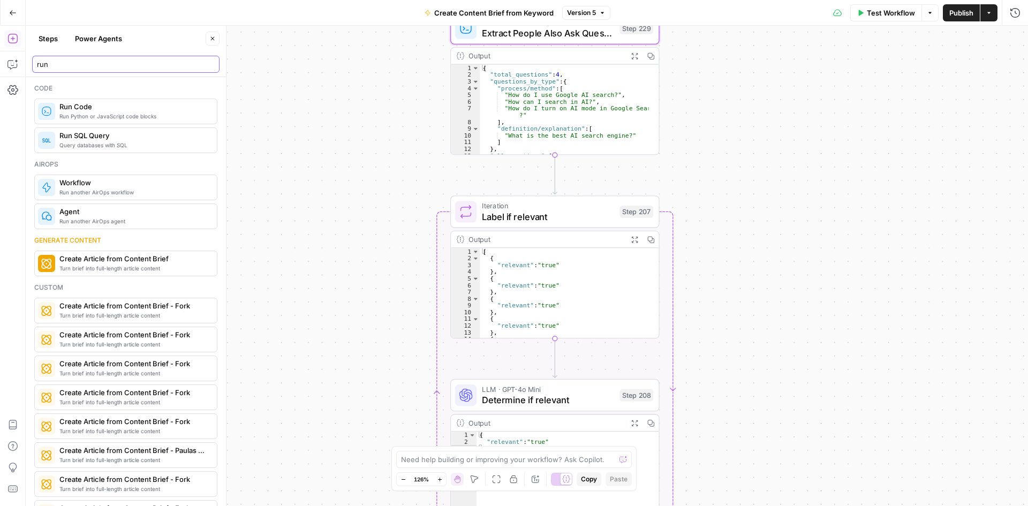
drag, startPoint x: 75, startPoint y: 64, endPoint x: 4, endPoint y: 71, distance: 71.0
click at [4, 71] on body "Cohort 5 New Home Browse Insights Opportunities Your Data Recent Grids Write Co…" at bounding box center [514, 253] width 1028 height 506
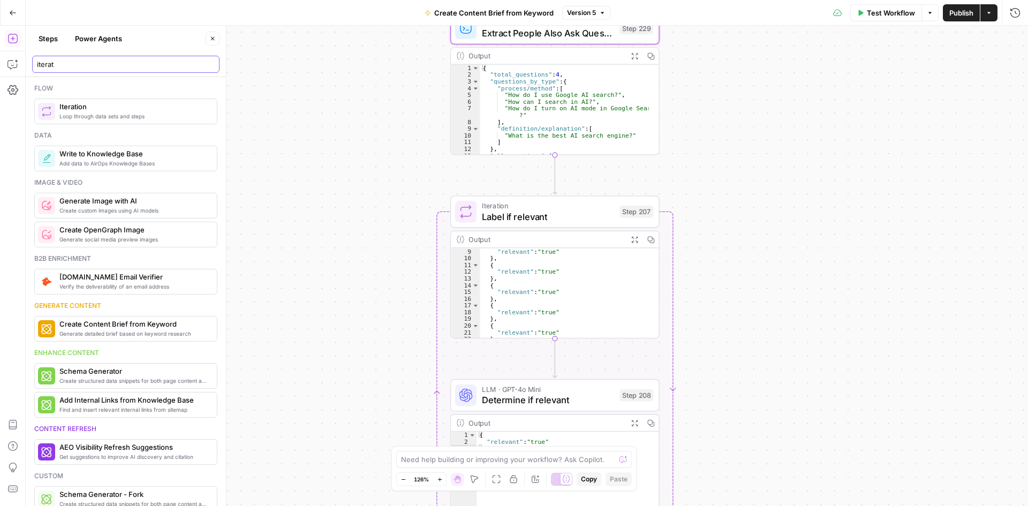
scroll to position [84, 0]
type input "iterat"
click at [581, 216] on span "Label if relevant" at bounding box center [548, 216] width 132 height 13
click at [998, 40] on icon "button" at bounding box center [997, 38] width 6 height 6
click at [889, 230] on div "Iterator 1 step_51 . output . organic_results XXXXXXXXXXXXXXXXXXXXXXXXXXXXXXXXX…" at bounding box center [921, 278] width 214 height 455
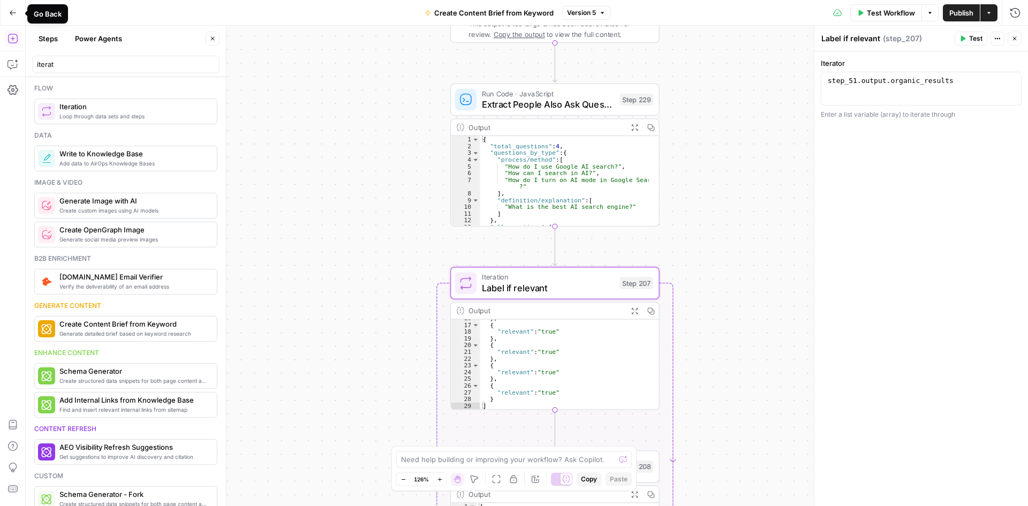
click at [11, 9] on icon "button" at bounding box center [12, 12] width 7 height 7
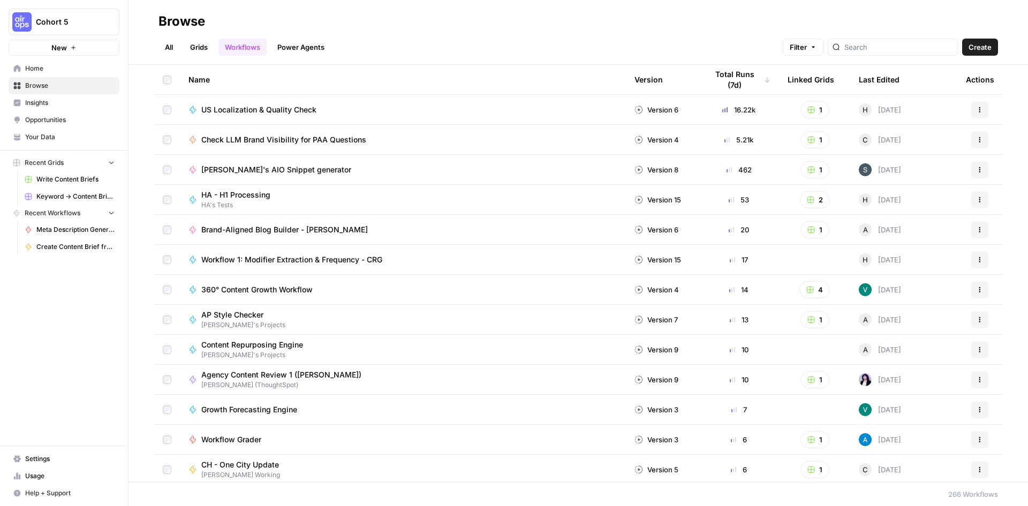
click at [168, 44] on link "All" at bounding box center [168, 47] width 21 height 17
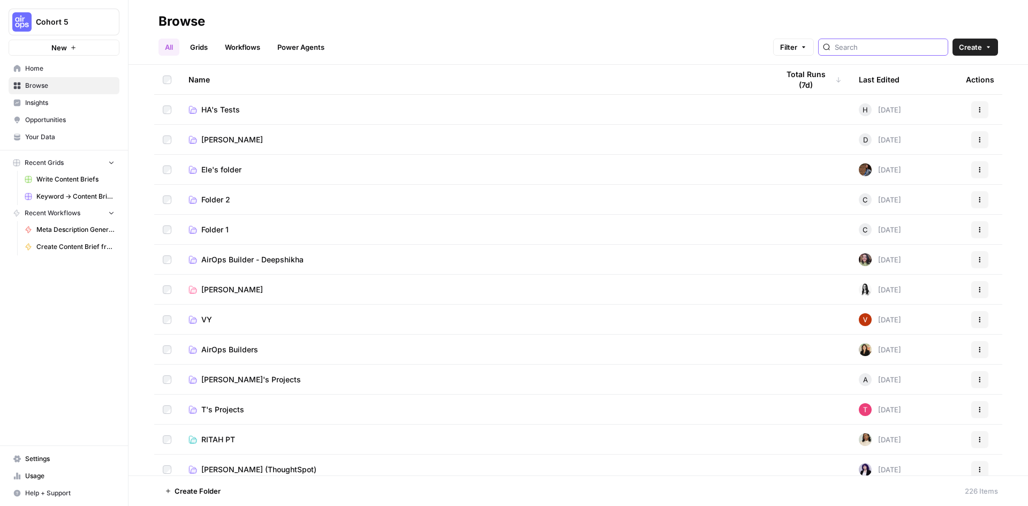
click at [877, 47] on input "search" at bounding box center [889, 47] width 109 height 11
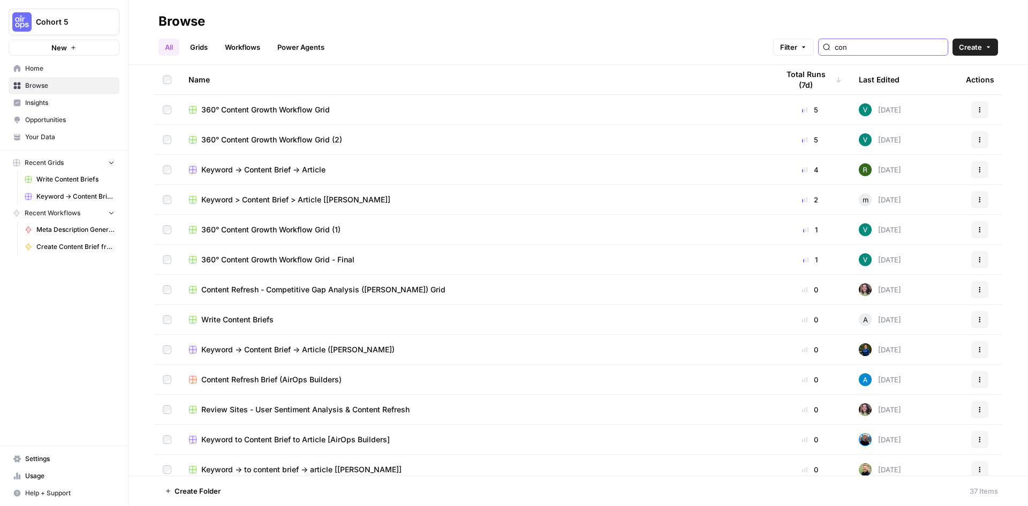
type input "con"
click at [88, 195] on span "Keyword -> Content Brief -> Article" at bounding box center [75, 197] width 78 height 10
drag, startPoint x: 87, startPoint y: 193, endPoint x: 27, endPoint y: 297, distance: 120.4
click at [26, 301] on div "Cohort 5 New Home Browse Insights Opportunities Your Data Recent Grids Write Co…" at bounding box center [64, 253] width 128 height 506
click at [107, 199] on span "Keyword -> Content Brief -> Article" at bounding box center [75, 197] width 78 height 10
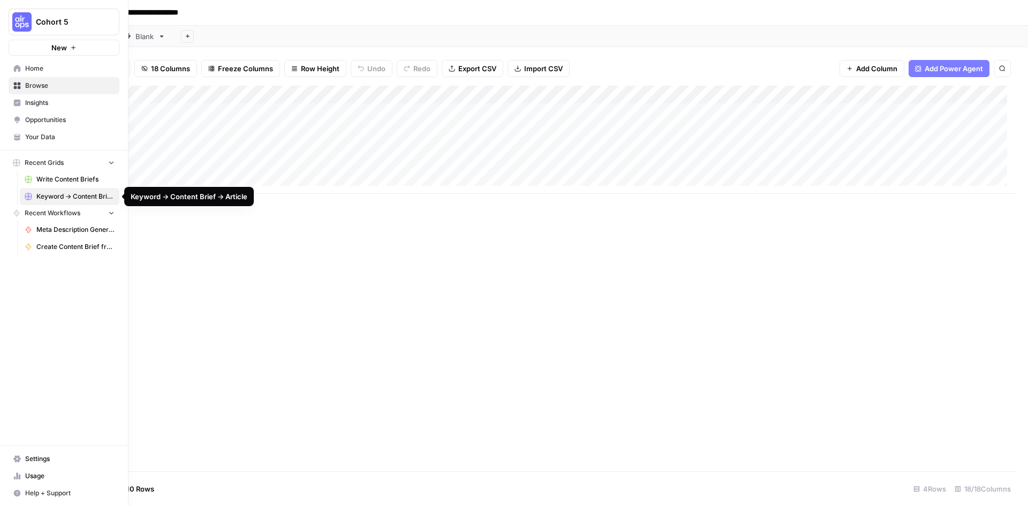
click at [29, 195] on rect at bounding box center [28, 196] width 6 height 6
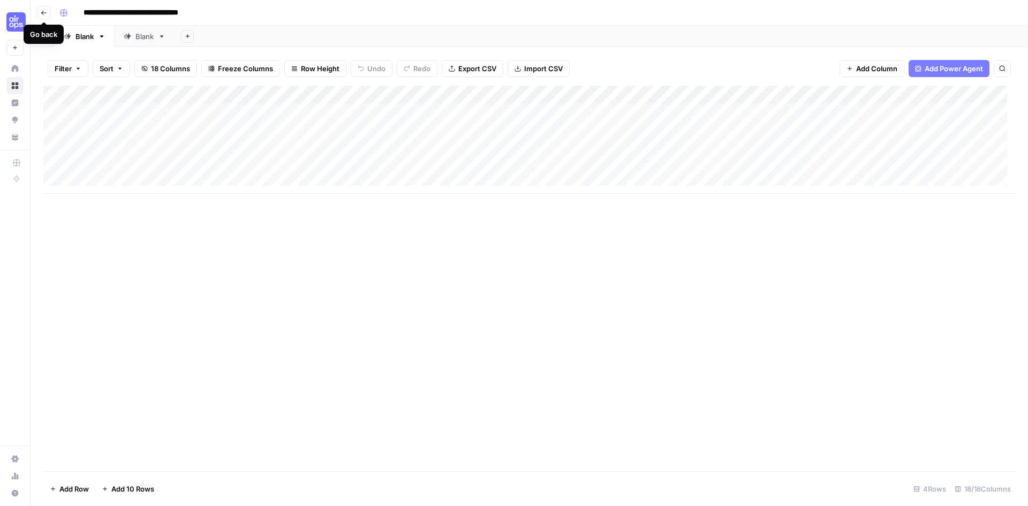
click at [42, 12] on icon "button" at bounding box center [44, 13] width 6 height 6
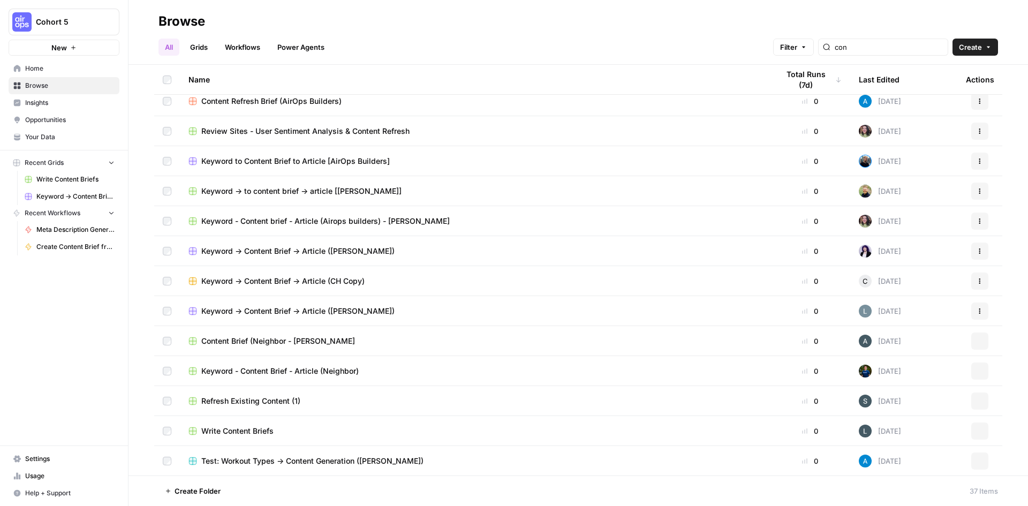
scroll to position [357, 0]
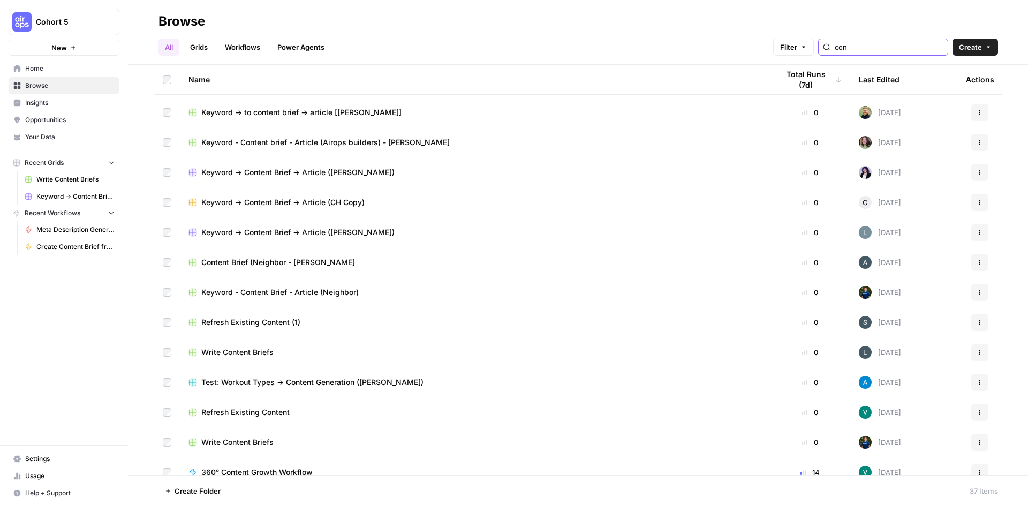
click at [875, 49] on input "con" at bounding box center [889, 47] width 109 height 11
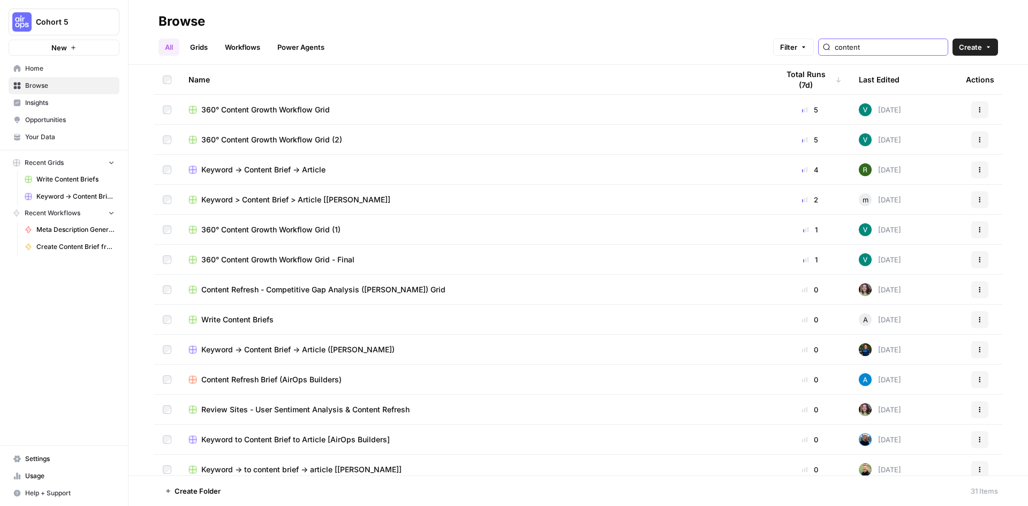
type input "content"
click at [971, 170] on button "Actions" at bounding box center [979, 169] width 17 height 17
click at [341, 164] on div "Keyword -> Content Brief -> Article" at bounding box center [474, 169] width 573 height 11
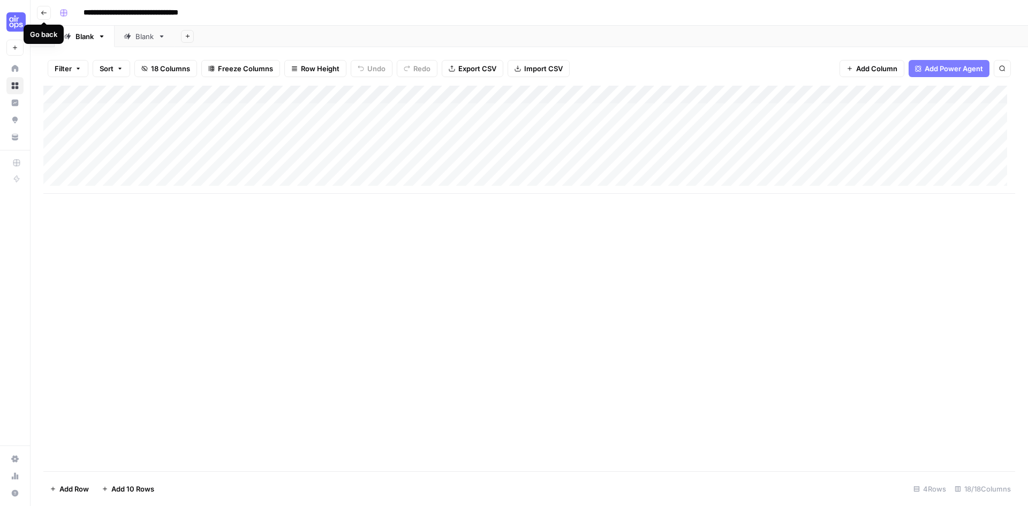
click at [44, 12] on icon "button" at bounding box center [44, 13] width 6 height 6
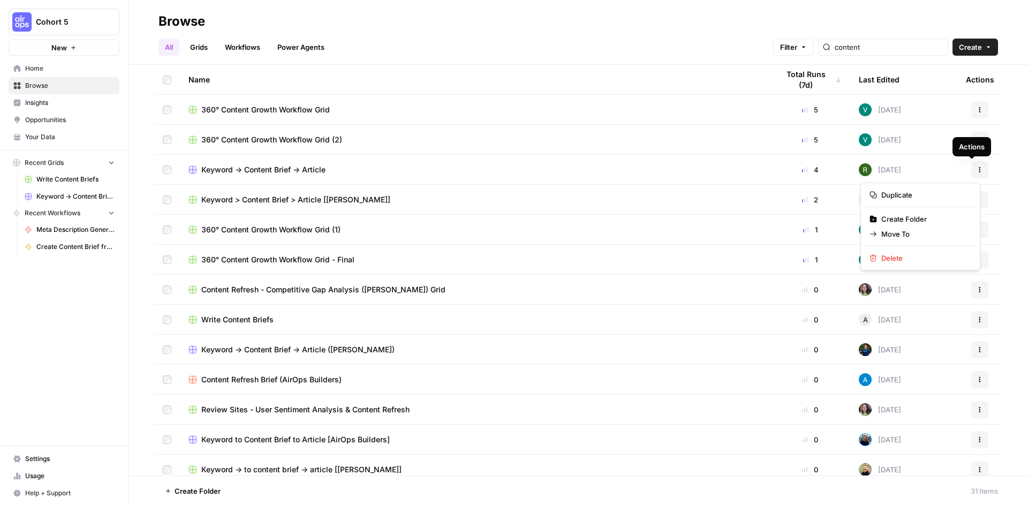
click at [977, 172] on icon "button" at bounding box center [980, 170] width 6 height 6
click at [912, 195] on span "Duplicate" at bounding box center [924, 195] width 86 height 11
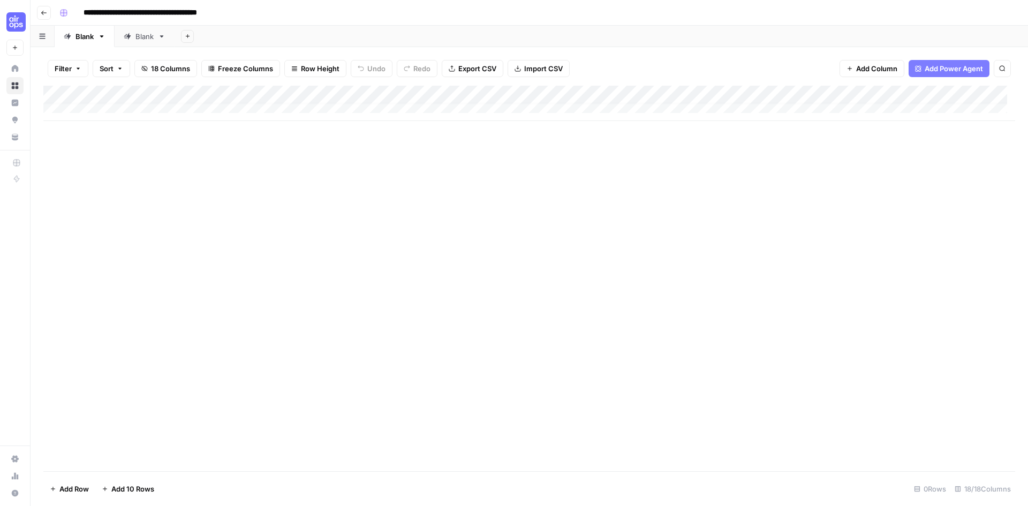
scroll to position [8, 0]
click at [45, 11] on icon "button" at bounding box center [44, 13] width 6 height 6
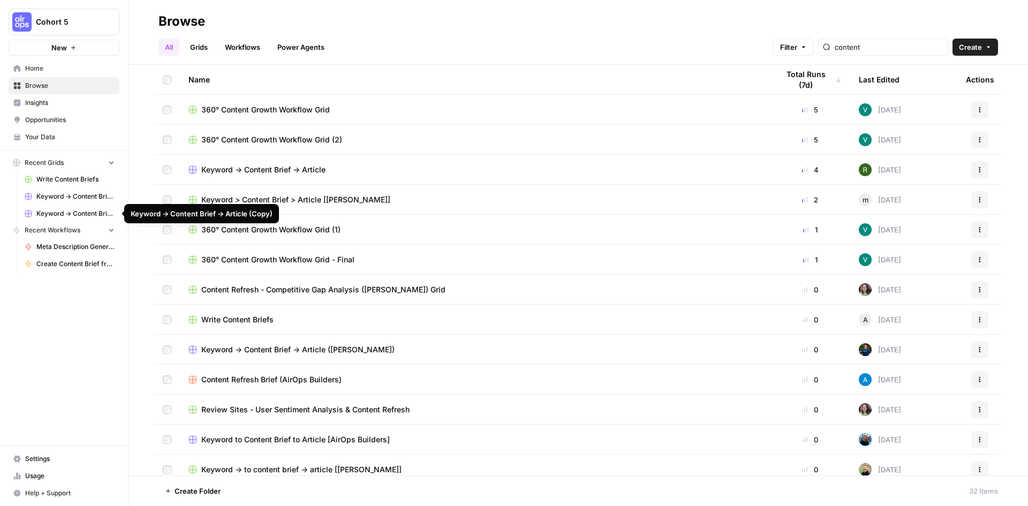
click at [85, 211] on span "Keyword -> Content Brief -> Article (Copy)" at bounding box center [75, 214] width 78 height 10
drag, startPoint x: 198, startPoint y: 46, endPoint x: 209, endPoint y: 58, distance: 17.0
click at [198, 46] on link "Grids" at bounding box center [199, 47] width 31 height 17
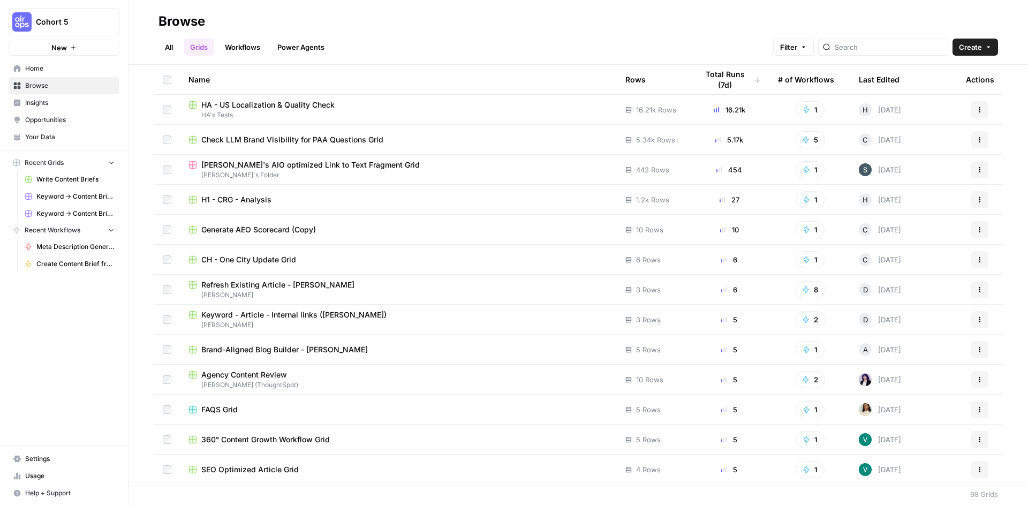
click at [255, 47] on link "Workflows" at bounding box center [242, 47] width 48 height 17
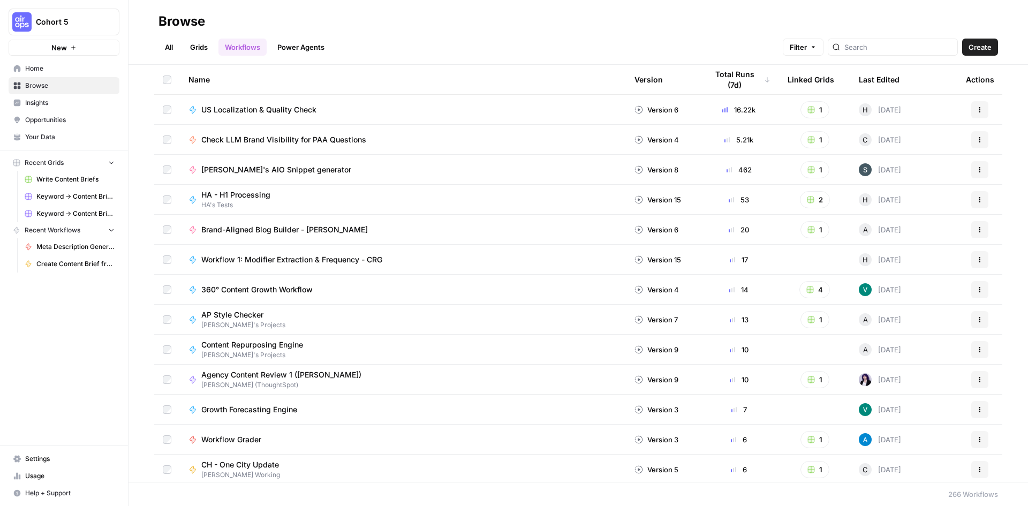
click at [287, 45] on link "Power Agents" at bounding box center [301, 47] width 60 height 17
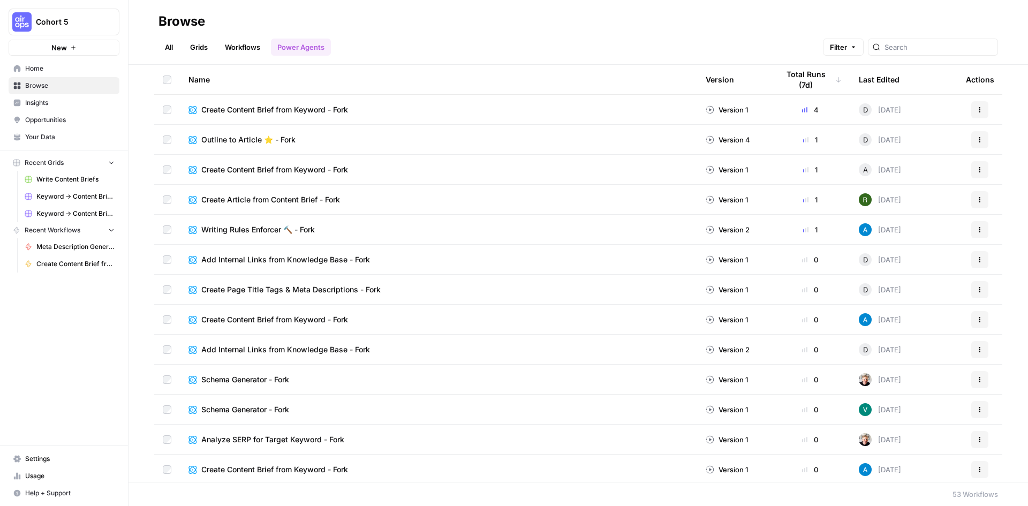
click at [171, 46] on link "All" at bounding box center [168, 47] width 21 height 17
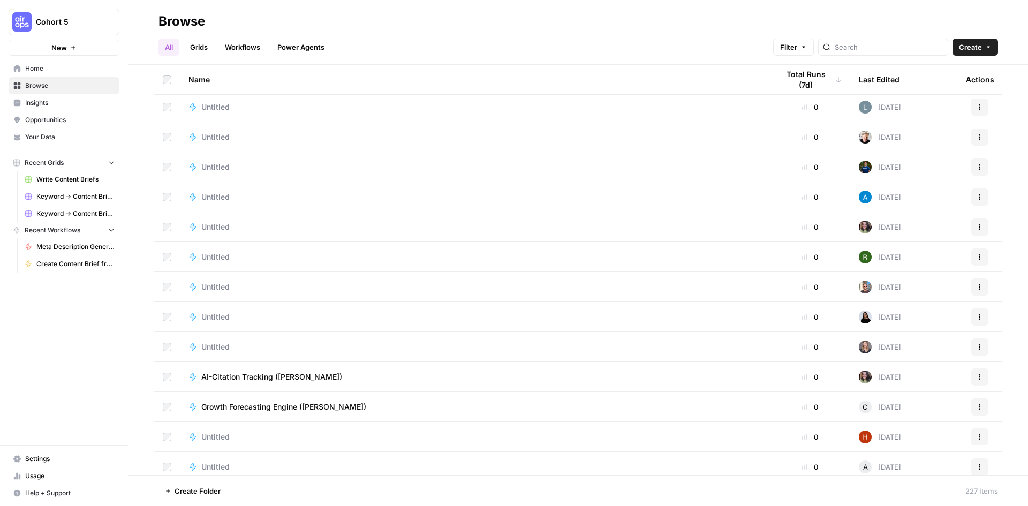
scroll to position [4569, 0]
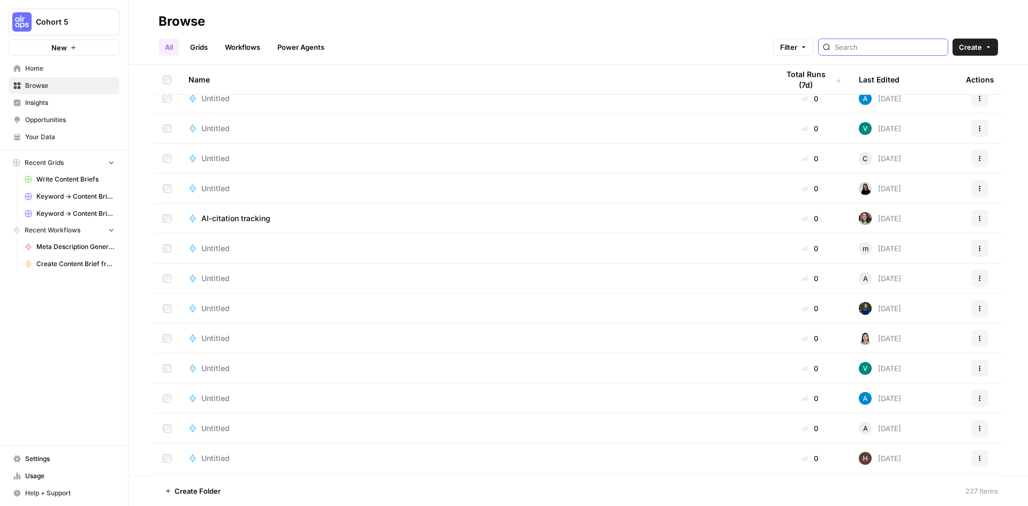
click at [874, 45] on input "search" at bounding box center [889, 47] width 109 height 11
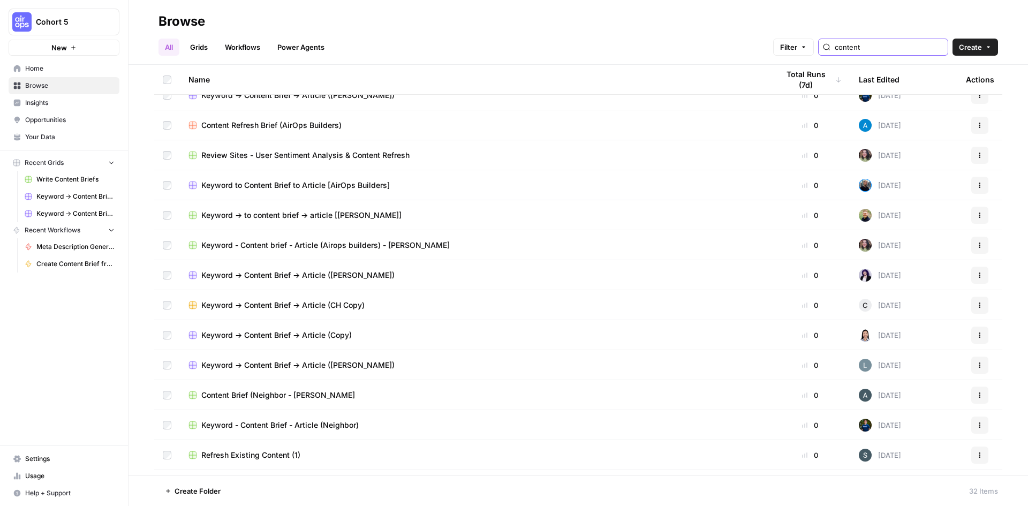
scroll to position [285, 0]
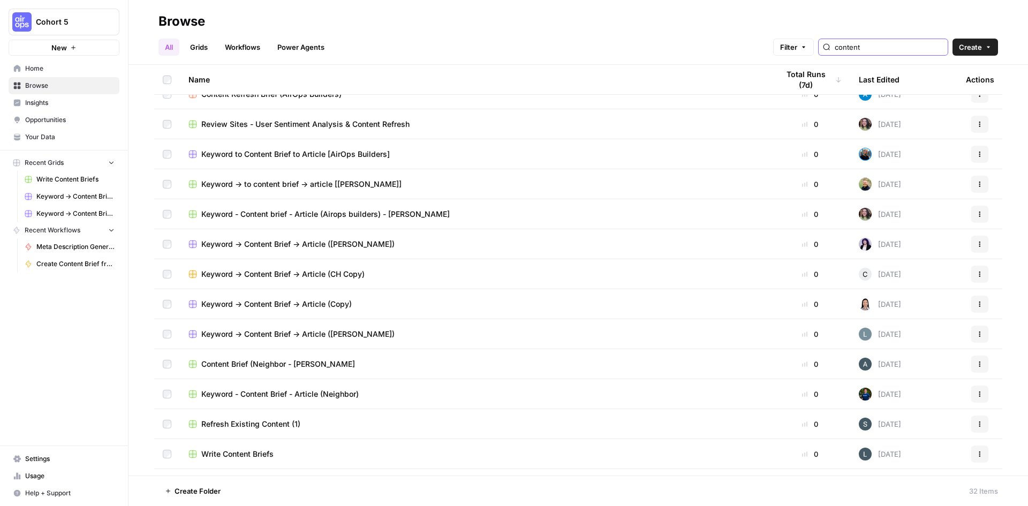
type input "content"
click at [971, 304] on button "Actions" at bounding box center [979, 304] width 17 height 17
click at [899, 394] on span "Delete" at bounding box center [924, 392] width 86 height 11
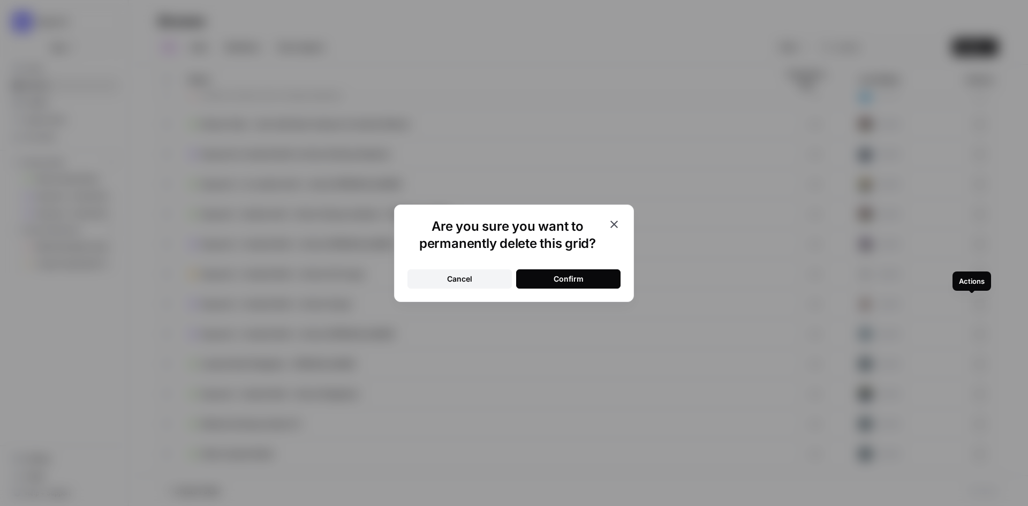
click at [558, 279] on div "Confirm" at bounding box center [569, 279] width 30 height 11
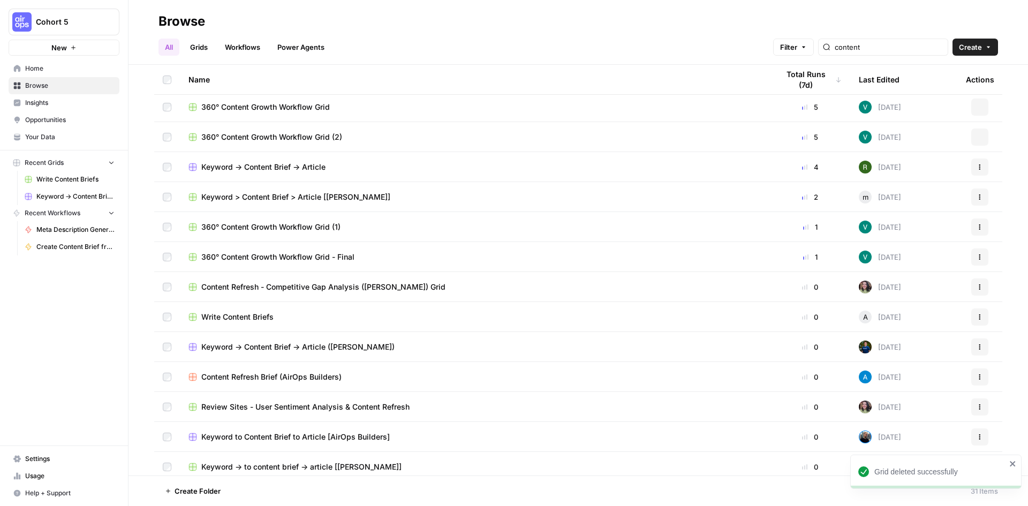
scroll to position [0, 0]
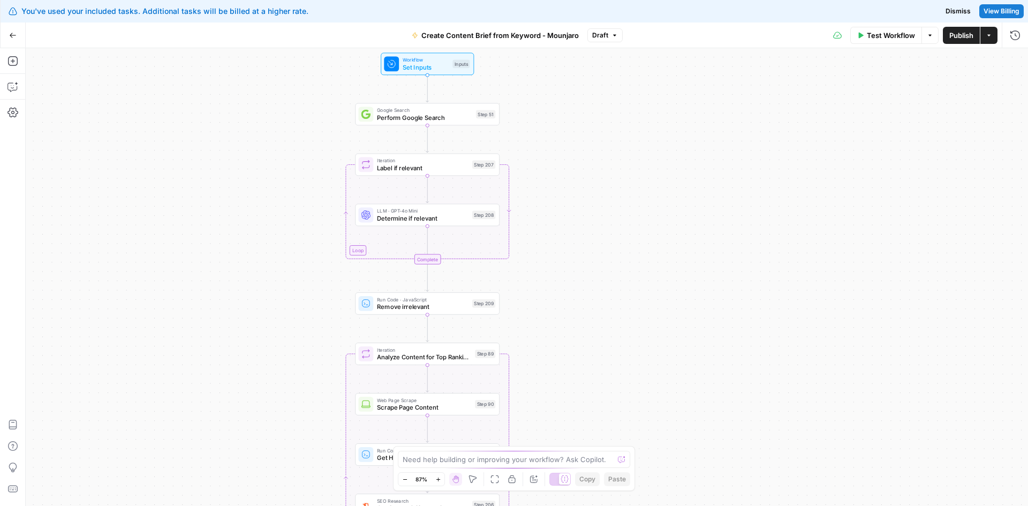
drag, startPoint x: 438, startPoint y: 155, endPoint x: 235, endPoint y: 256, distance: 226.5
click at [238, 256] on div "Workflow Set Inputs Inputs Google Search Perform Google Search Step 51 Loop Ite…" at bounding box center [527, 277] width 1002 height 458
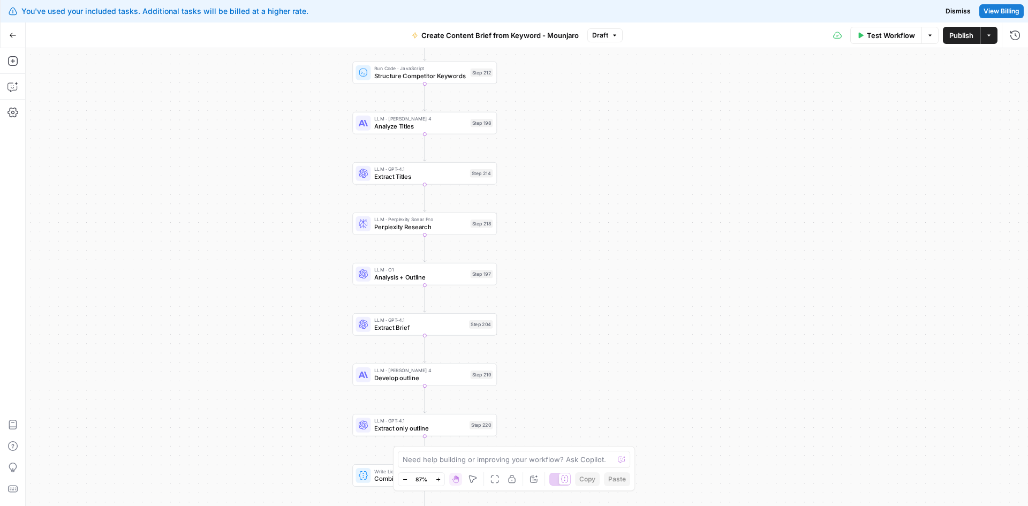
drag, startPoint x: 998, startPoint y: 12, endPoint x: 916, endPoint y: 18, distance: 82.2
click at [998, 12] on span "View Billing" at bounding box center [1002, 11] width 36 height 10
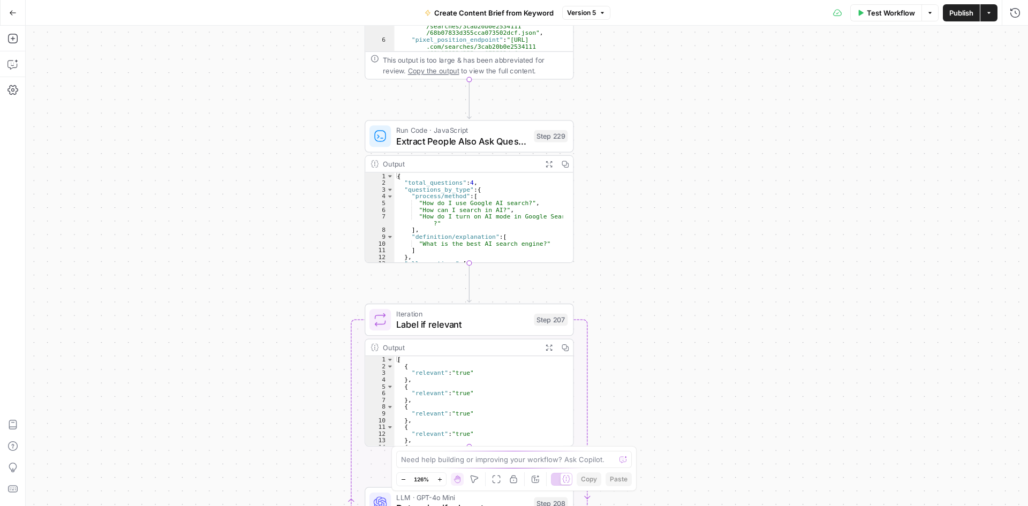
drag, startPoint x: 799, startPoint y: 215, endPoint x: 659, endPoint y: 169, distance: 148.2
click at [659, 169] on div "Workflow Set Inputs Inputs Google Search Perform Google Search Step 51 Output E…" at bounding box center [527, 266] width 1002 height 480
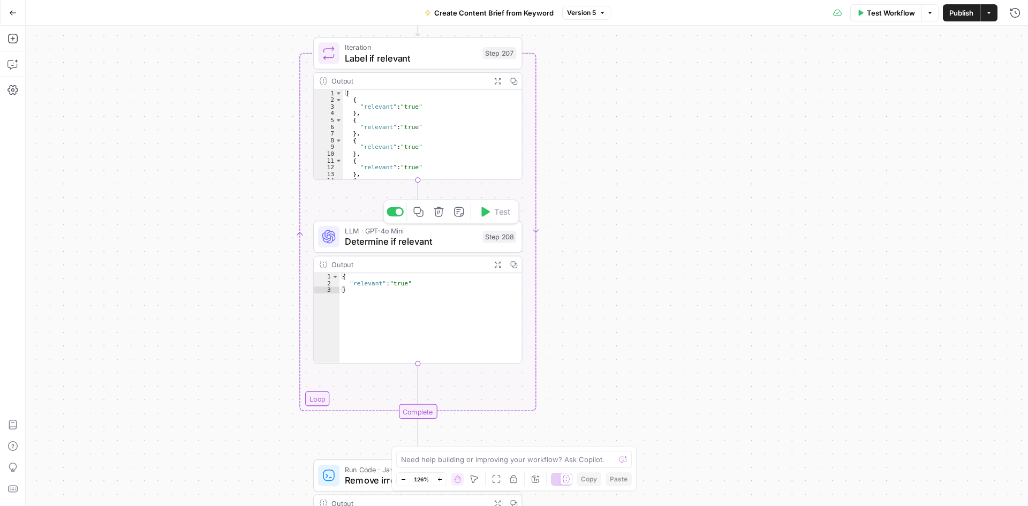
click at [457, 240] on span "Determine if relevant" at bounding box center [411, 241] width 132 height 13
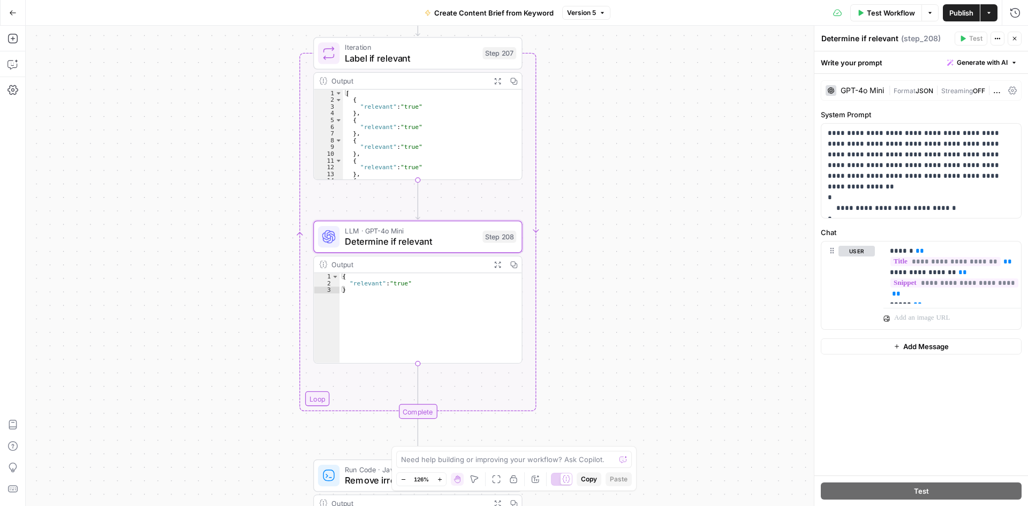
click at [1015, 39] on icon "button" at bounding box center [1014, 38] width 6 height 6
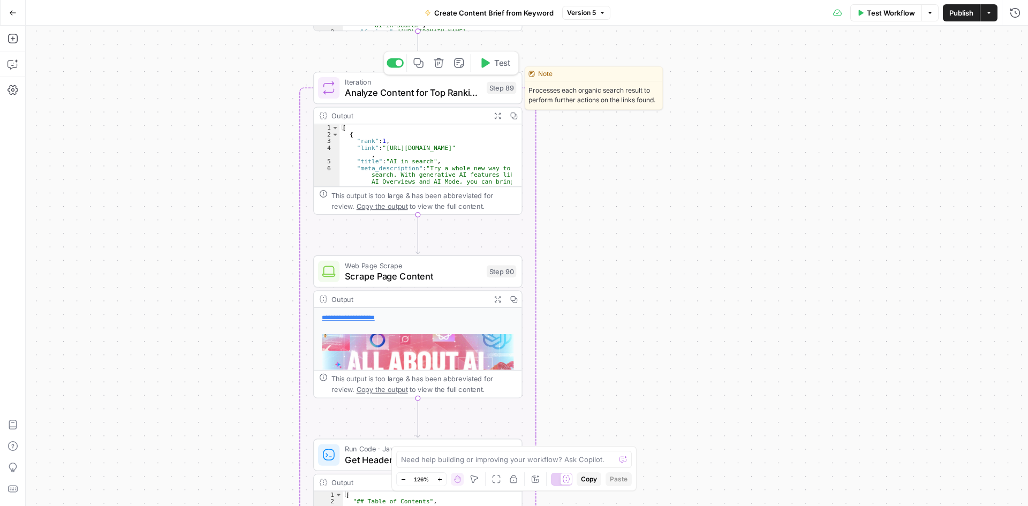
click at [427, 98] on span "Analyze Content for Top Ranking Pages" at bounding box center [413, 92] width 137 height 13
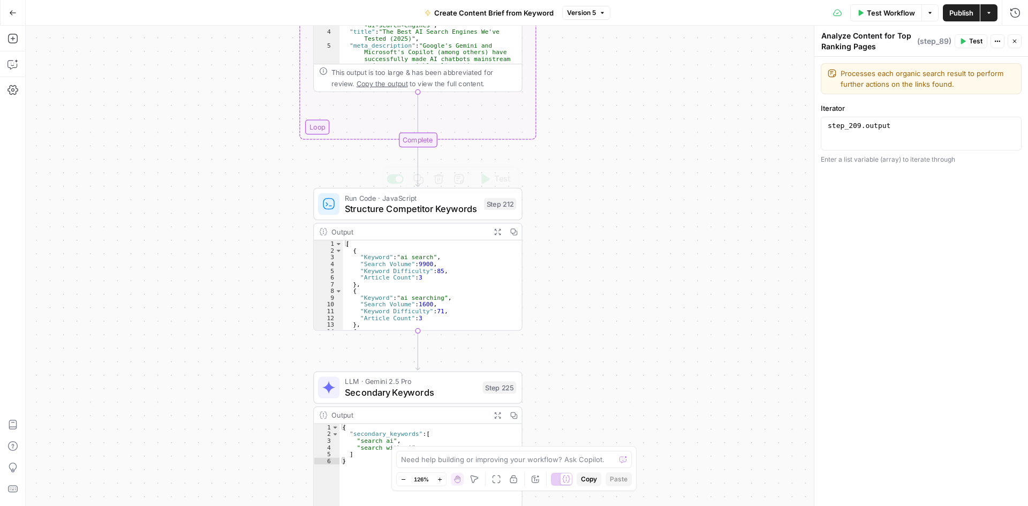
click at [444, 207] on span "Structure Competitor Keywords" at bounding box center [411, 208] width 133 height 13
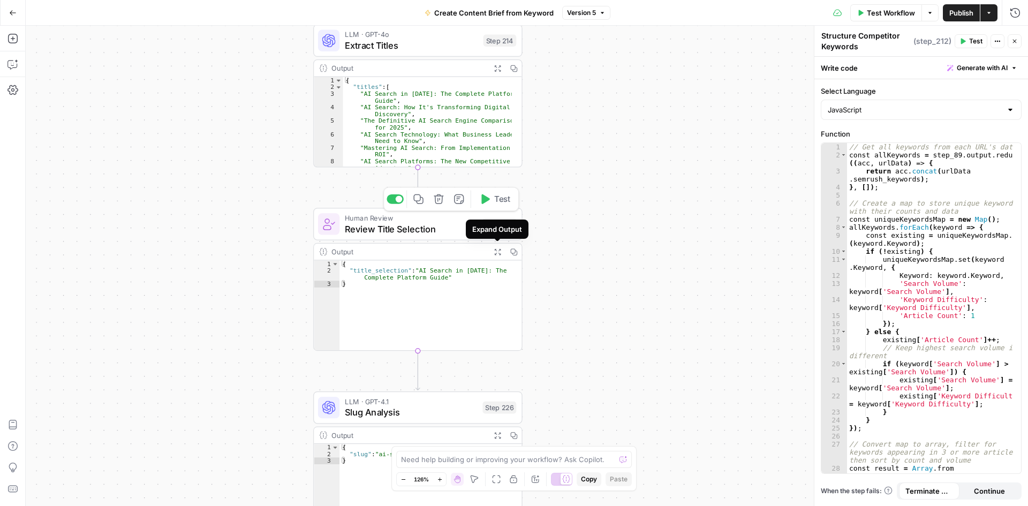
click at [449, 226] on span "Review Title Selection" at bounding box center [411, 228] width 132 height 13
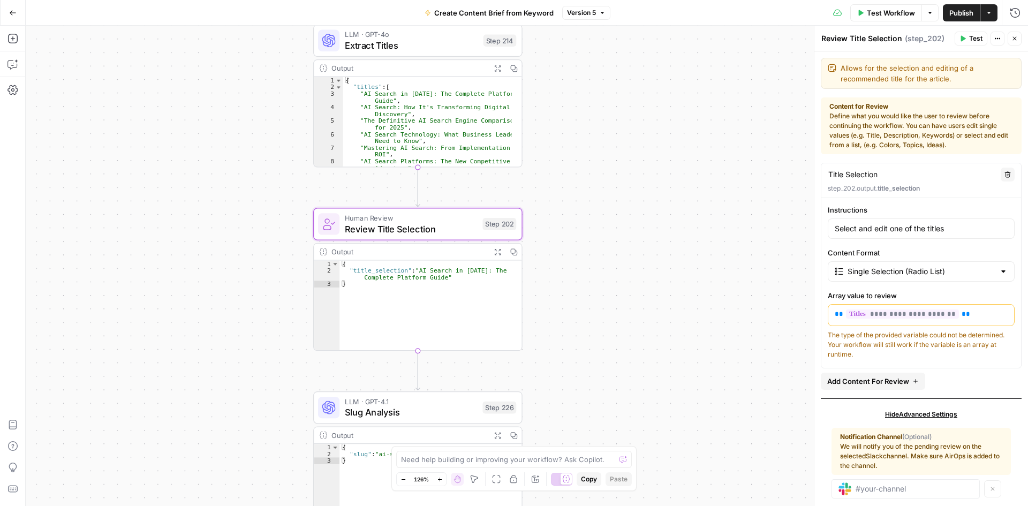
scroll to position [18, 0]
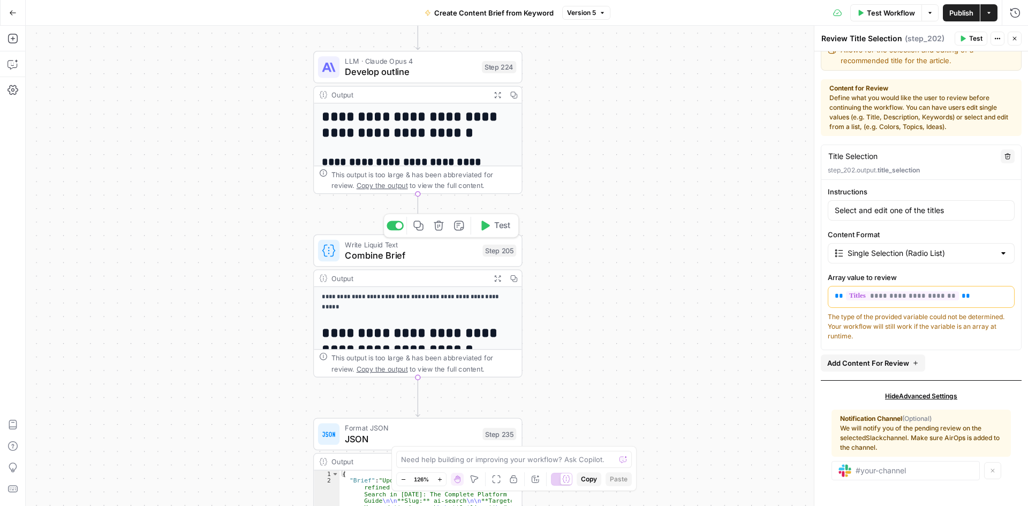
click at [450, 261] on span "Combine Brief" at bounding box center [411, 254] width 132 height 13
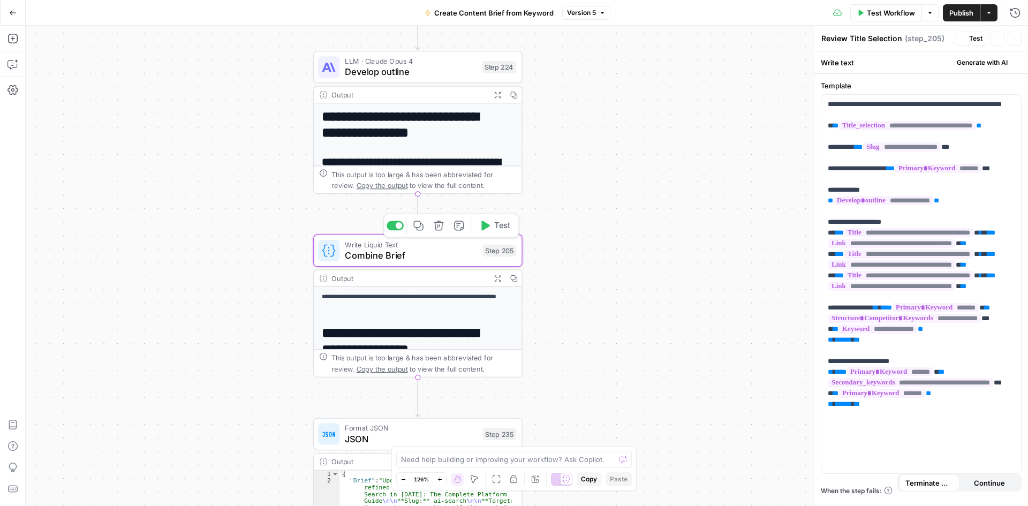
type textarea "Combine Brief"
